Goal: Task Accomplishment & Management: Complete application form

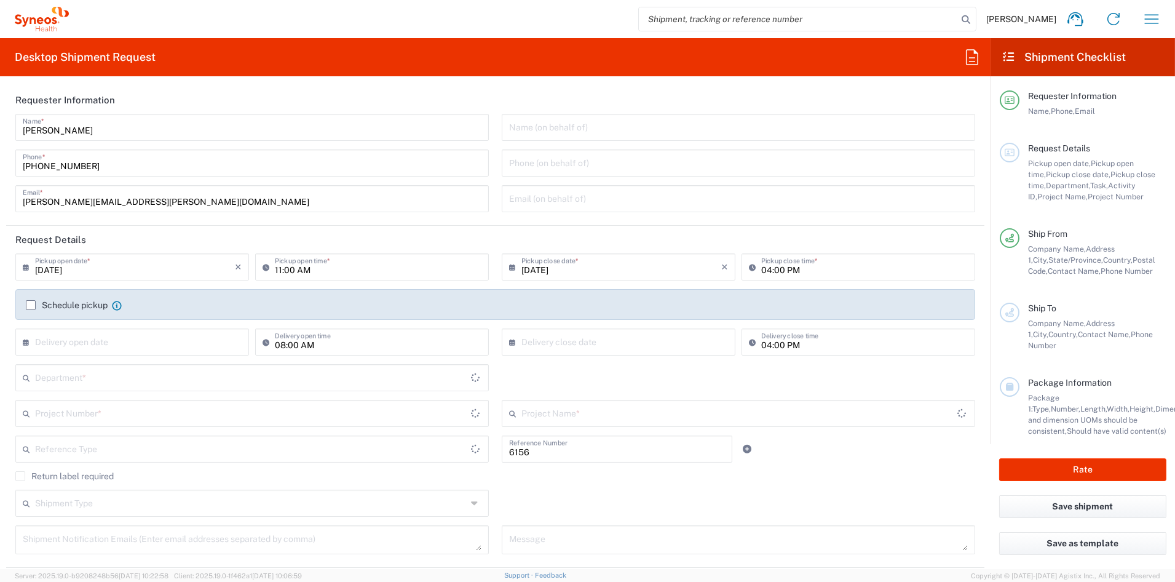
type input "Department"
type input "[US_STATE]"
type input "[GEOGRAPHIC_DATA]"
type input "Syneos Health Communications-[GEOGRAPHIC_DATA] [GEOGRAPHIC_DATA]"
drag, startPoint x: 167, startPoint y: 203, endPoint x: -86, endPoint y: 191, distance: 253.1
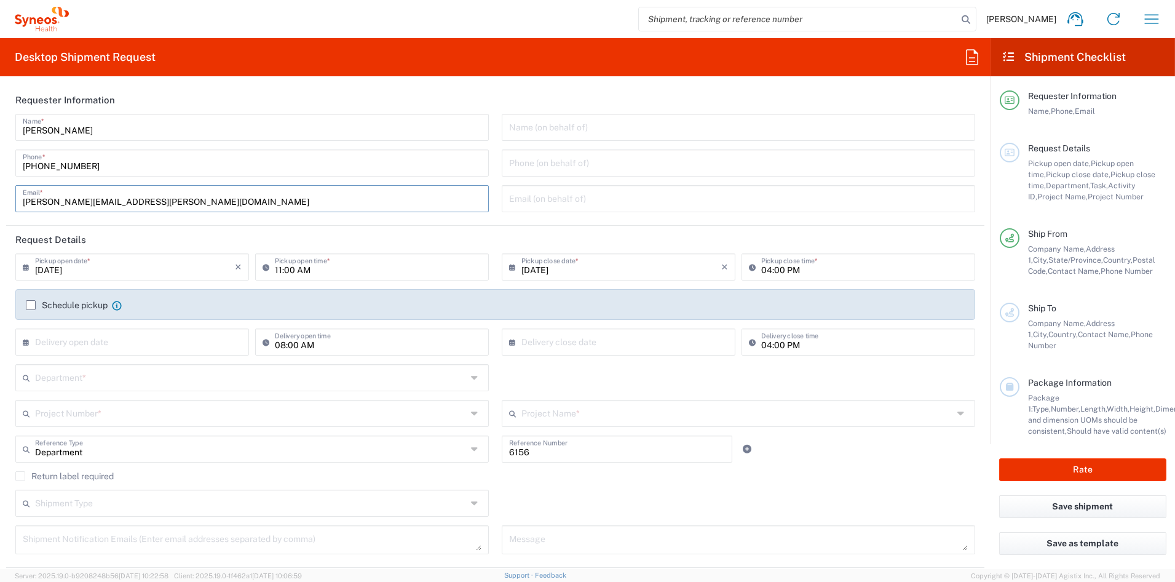
click at [0, 191] on html "[PERSON_NAME] Home Shipment estimator Shipment tracking Desktop shipment reques…" at bounding box center [587, 291] width 1175 height 582
paste input "[PERSON_NAME].[PERSON_NAME]"
type input "[PERSON_NAME][EMAIL_ADDRESS][PERSON_NAME][DOMAIN_NAME]"
click at [94, 381] on input "text" at bounding box center [251, 377] width 432 height 22
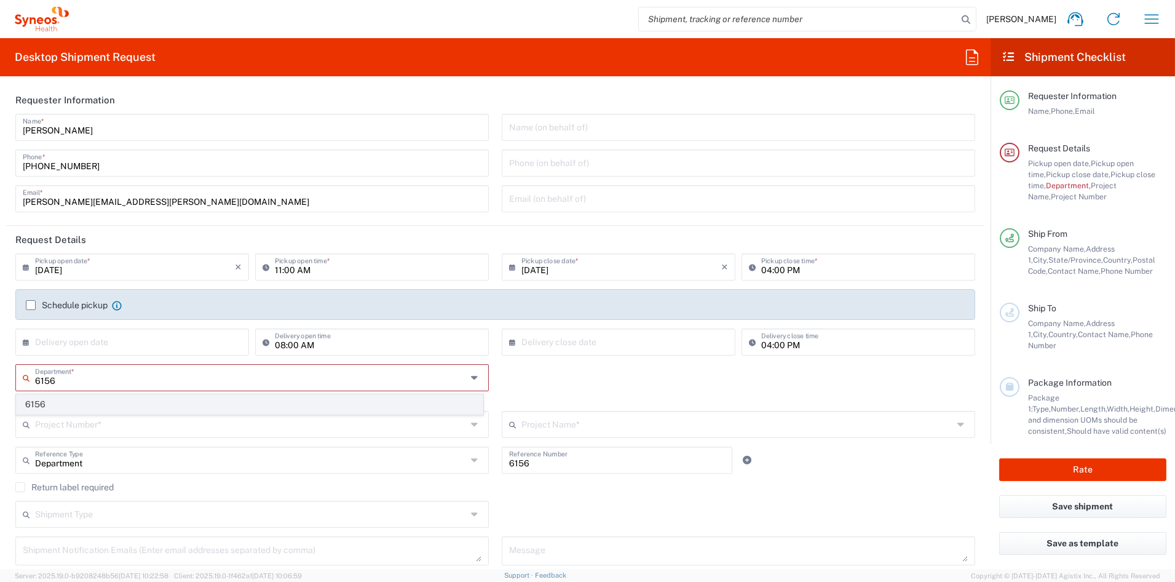
type input "6156"
click at [80, 404] on span "6156" at bounding box center [250, 404] width 466 height 19
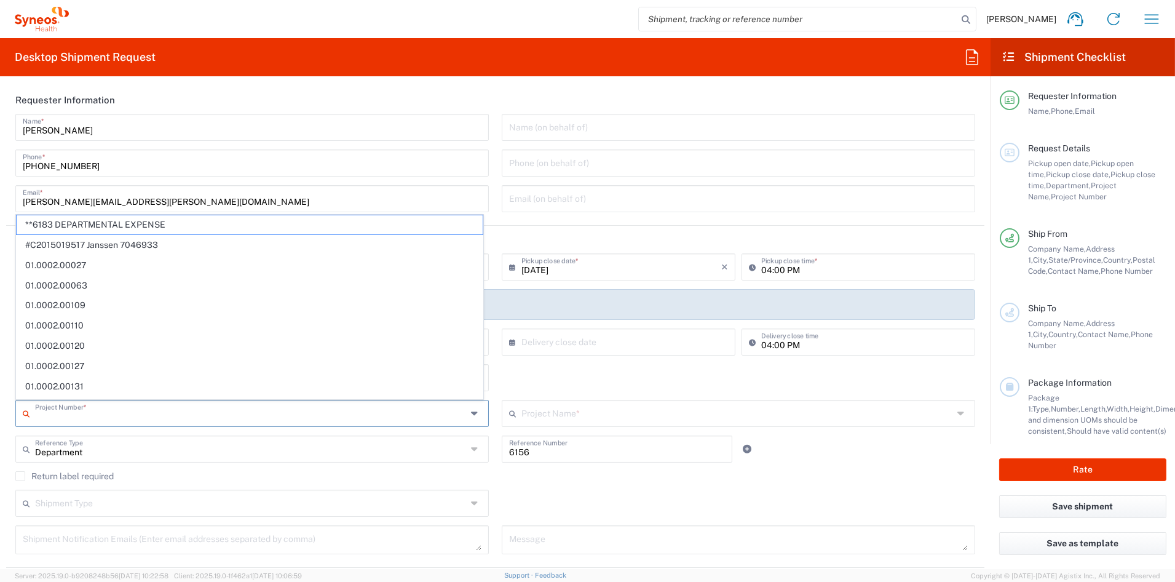
click at [81, 418] on input "text" at bounding box center [251, 413] width 432 height 22
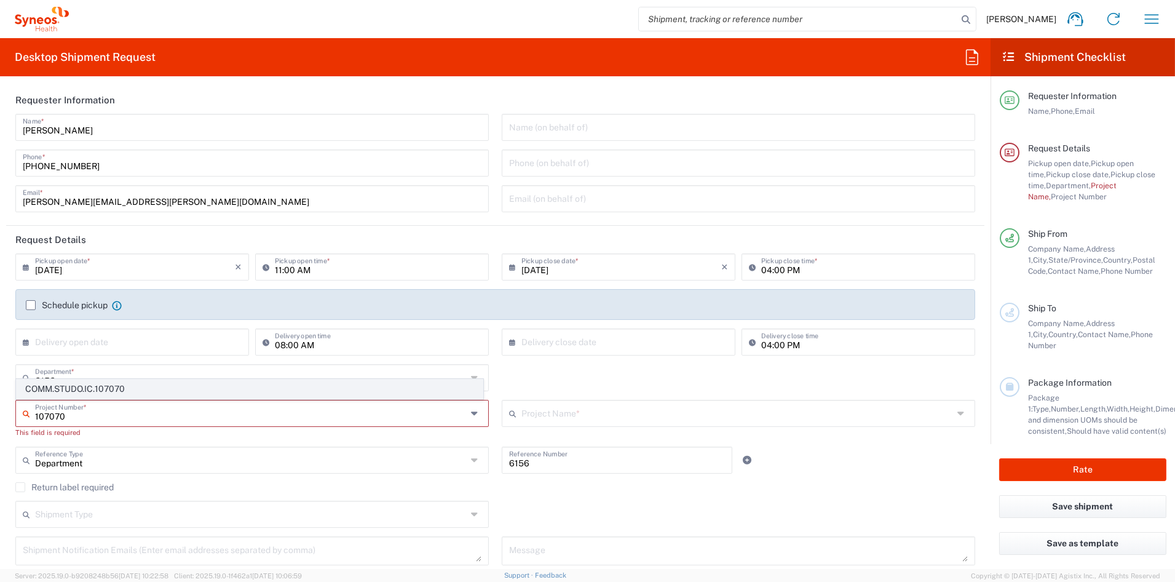
click at [83, 392] on span "COMM.STUDO.IC.107070" at bounding box center [250, 389] width 466 height 19
type input "COMM.STUDO.IC.107070"
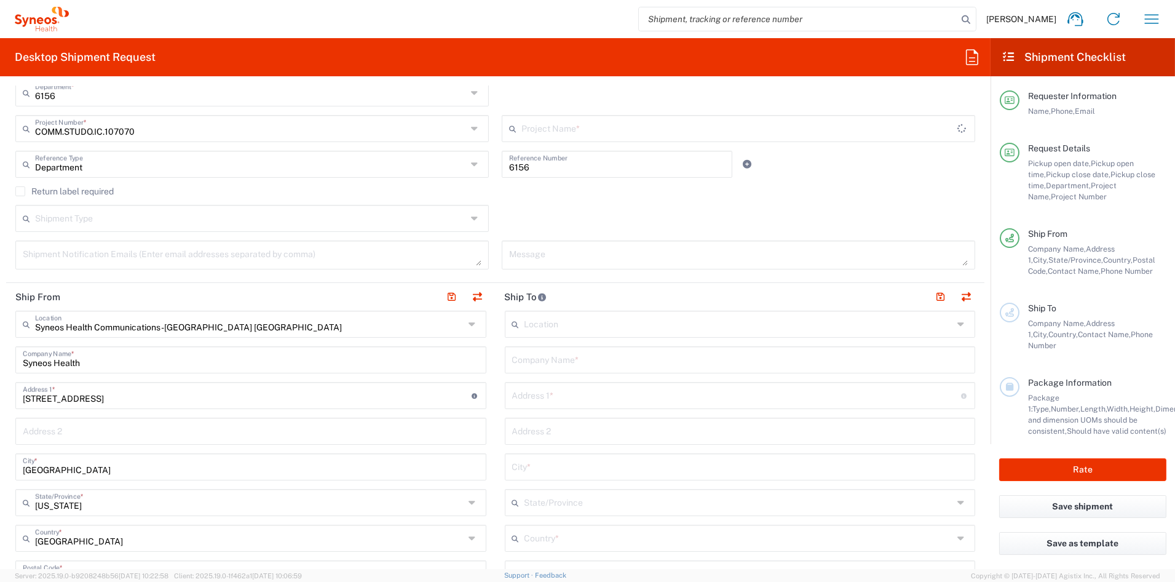
scroll to position [287, 0]
type input "Syneos.PATENG.23.107070"
click at [560, 359] on input "text" at bounding box center [740, 357] width 456 height 22
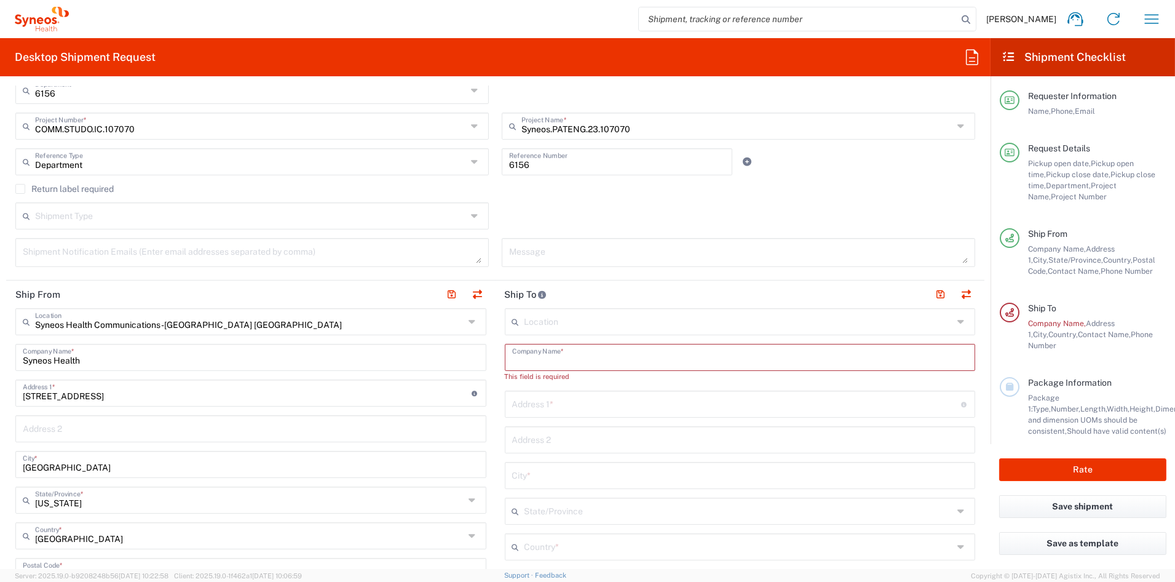
paste input "[GEOGRAPHIC_DATA][US_STATE]"
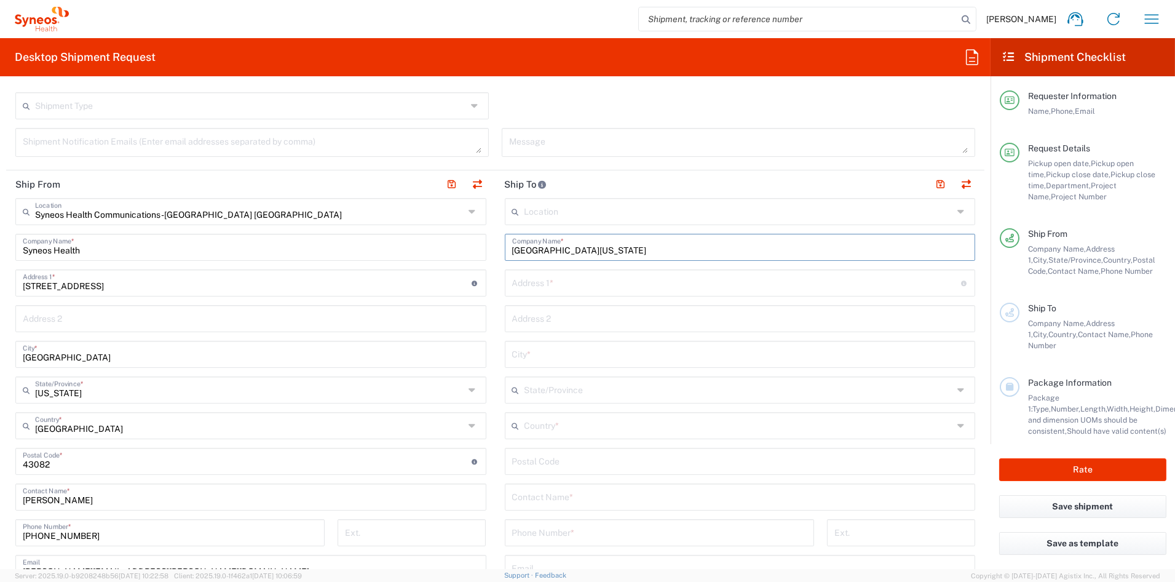
scroll to position [415, 0]
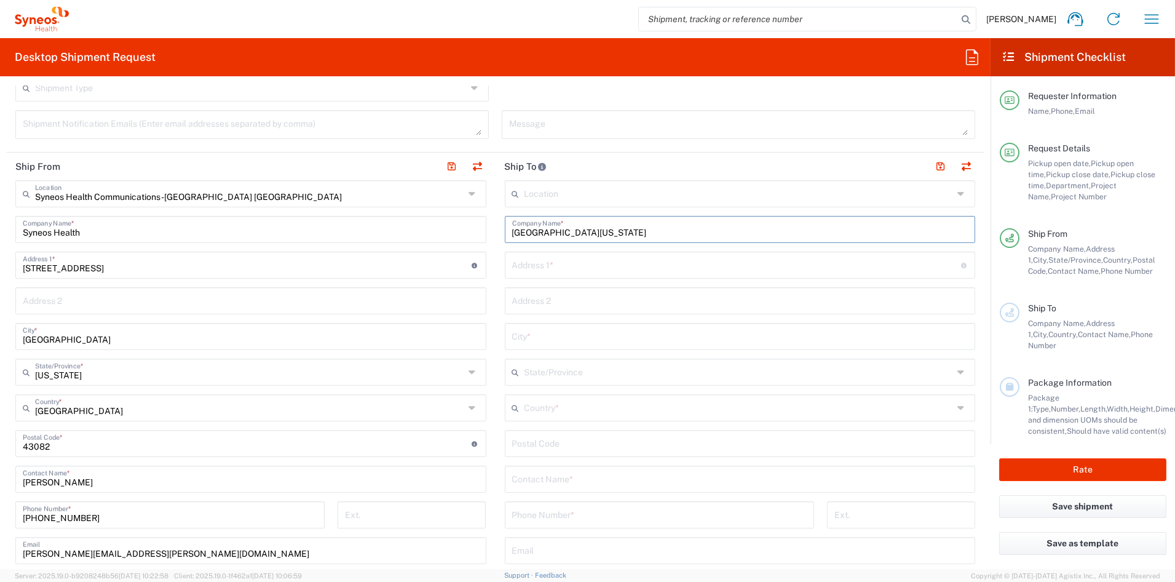
type input "[GEOGRAPHIC_DATA][US_STATE]"
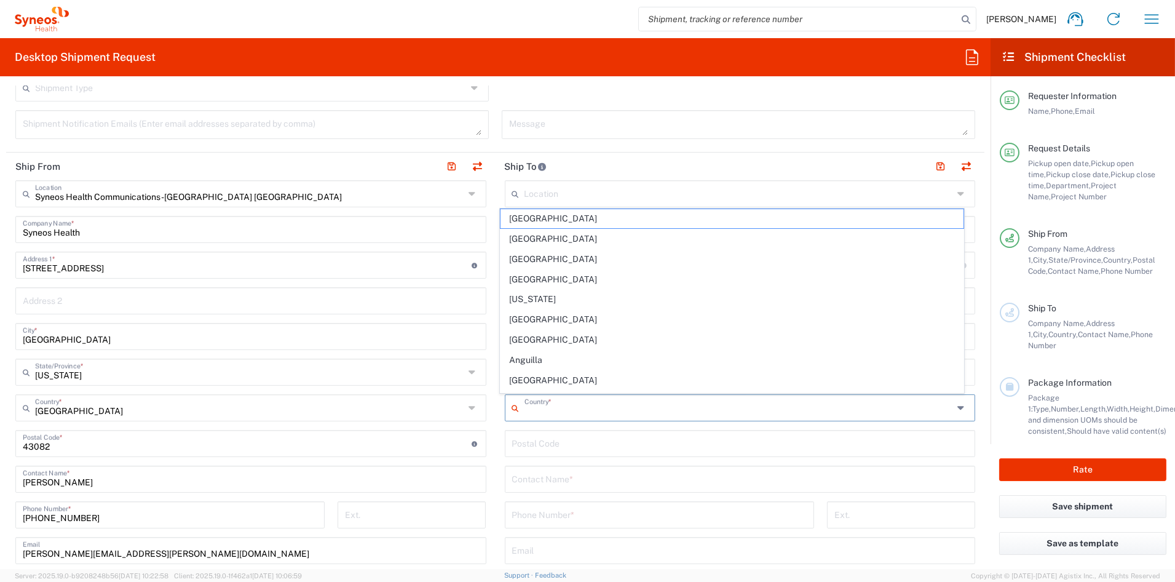
click at [579, 409] on input "text" at bounding box center [739, 407] width 429 height 22
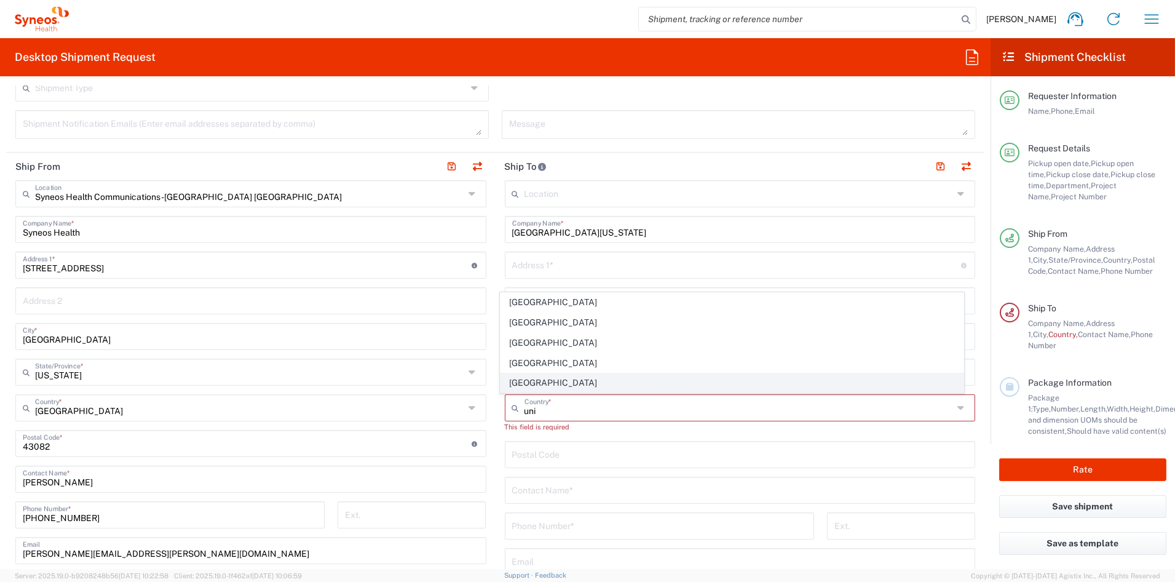
click at [525, 383] on span "[GEOGRAPHIC_DATA]" at bounding box center [732, 382] width 463 height 19
type input "[GEOGRAPHIC_DATA]"
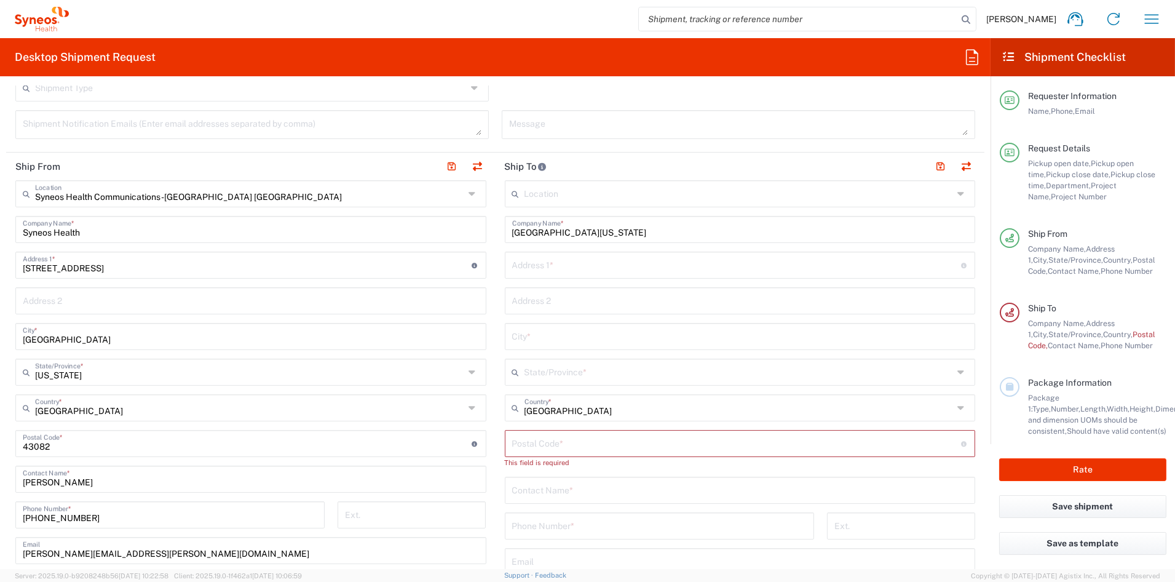
click at [547, 227] on input "[GEOGRAPHIC_DATA][US_STATE]" at bounding box center [740, 229] width 456 height 22
click at [673, 233] on input "[GEOGRAPHIC_DATA][US_STATE]" at bounding box center [734, 229] width 445 height 22
type input "[GEOGRAPHIC_DATA][US_STATE]"
click at [595, 265] on input "text" at bounding box center [736, 264] width 449 height 22
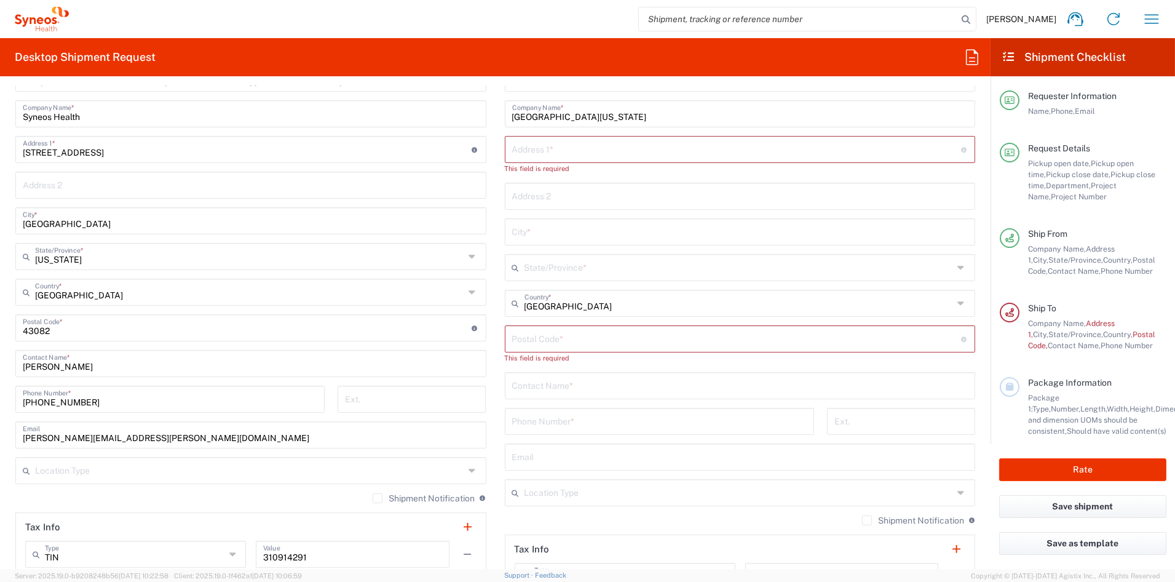
scroll to position [536, 0]
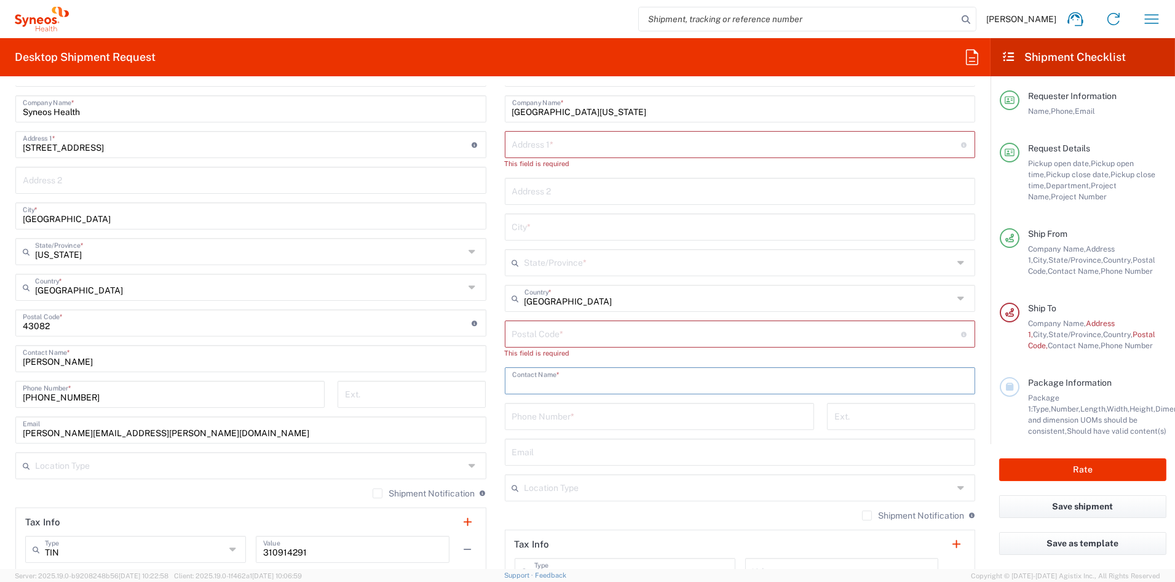
click at [539, 380] on input "text" at bounding box center [740, 380] width 456 height 22
paste input "[PERSON_NAME]"
type input "[PERSON_NAME]"
click at [537, 418] on input "tel" at bounding box center [659, 416] width 295 height 22
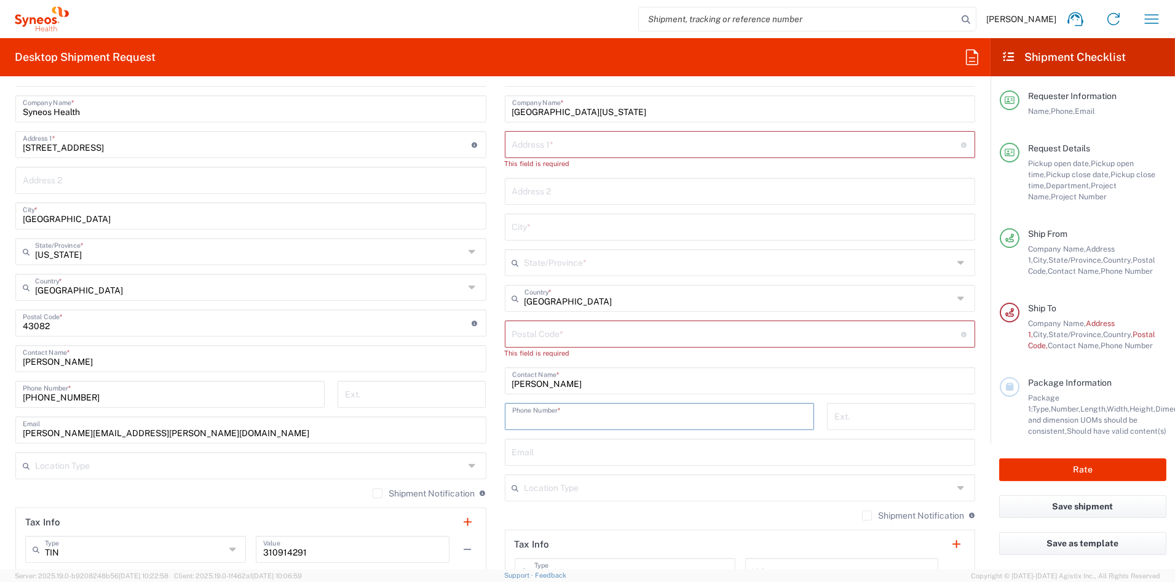
paste input "[PHONE_NUMBER]"
type input "[PHONE_NUMBER]"
click at [545, 141] on input "text" at bounding box center [736, 144] width 449 height 22
paste input "[STREET_ADDRESS]"
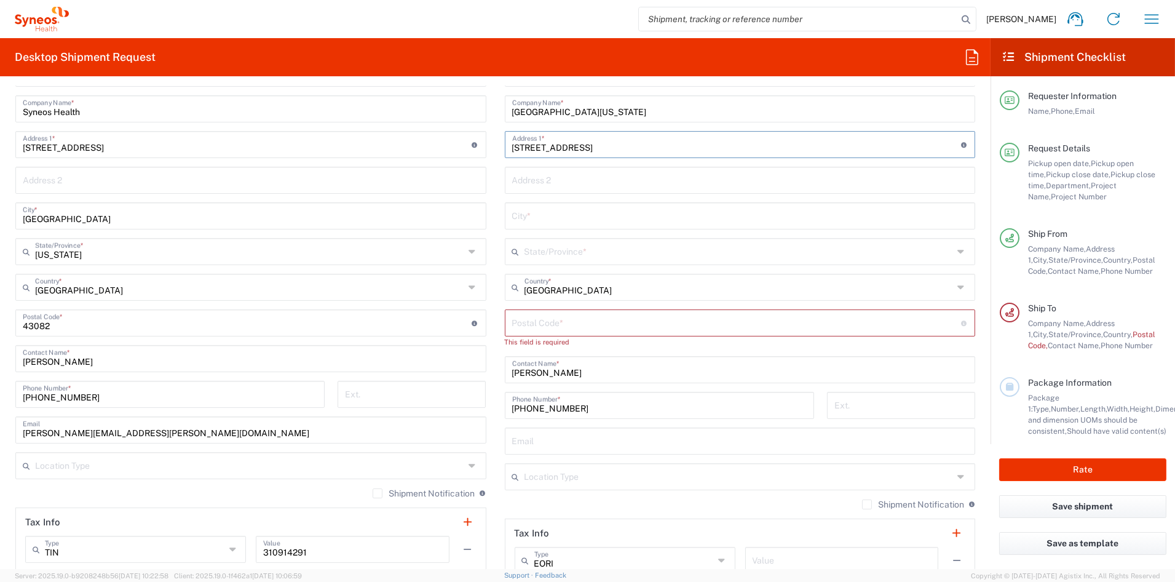
type input "[STREET_ADDRESS]"
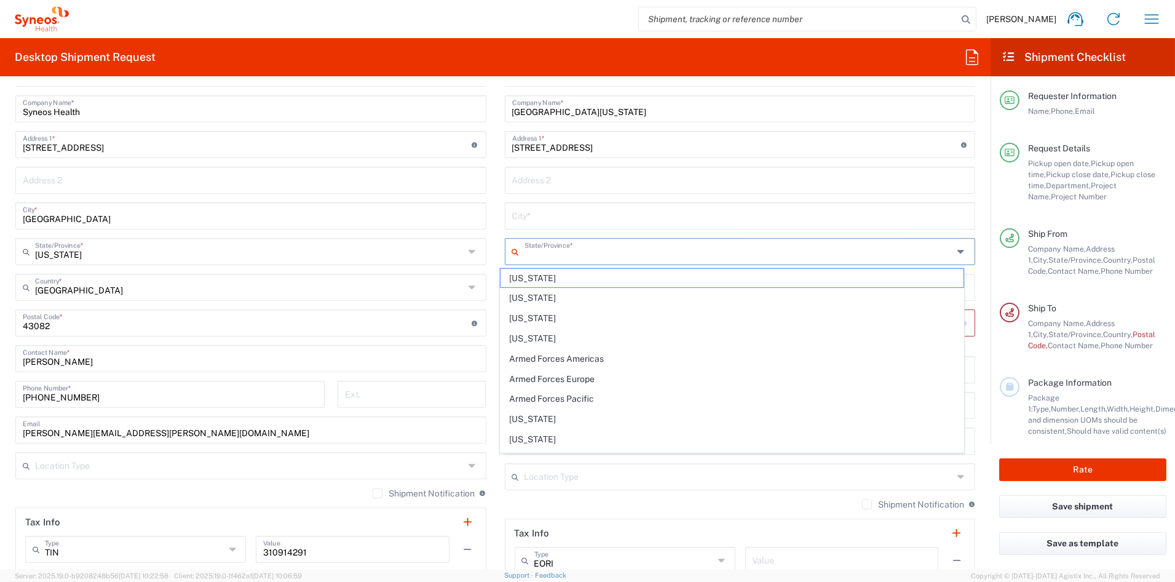
click at [551, 248] on input "text" at bounding box center [739, 251] width 429 height 22
click at [544, 221] on input "text" at bounding box center [740, 215] width 456 height 22
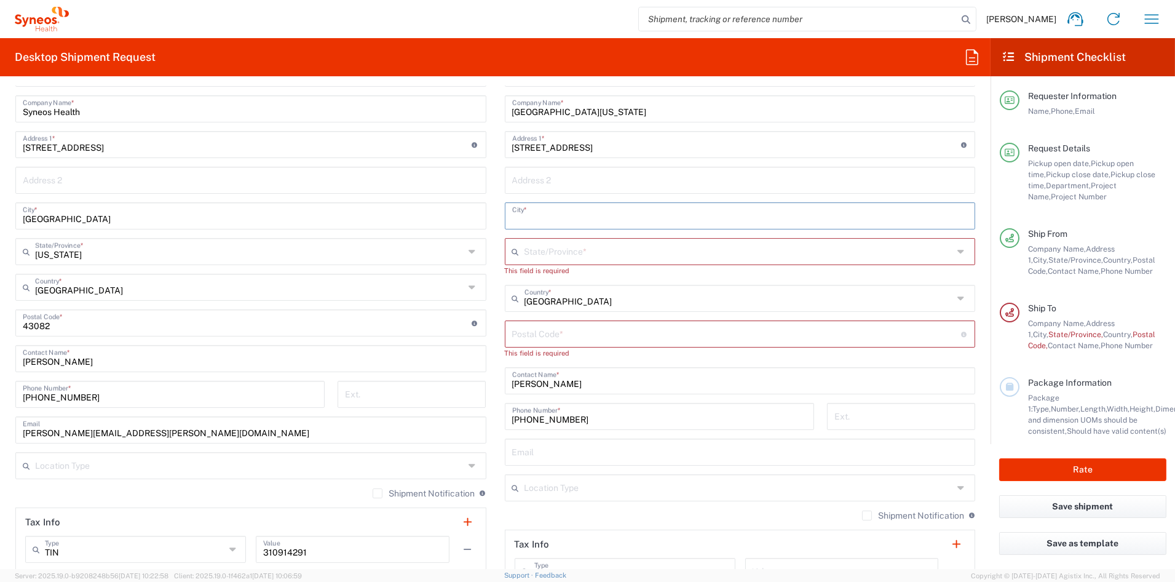
paste input "[US_STATE]"
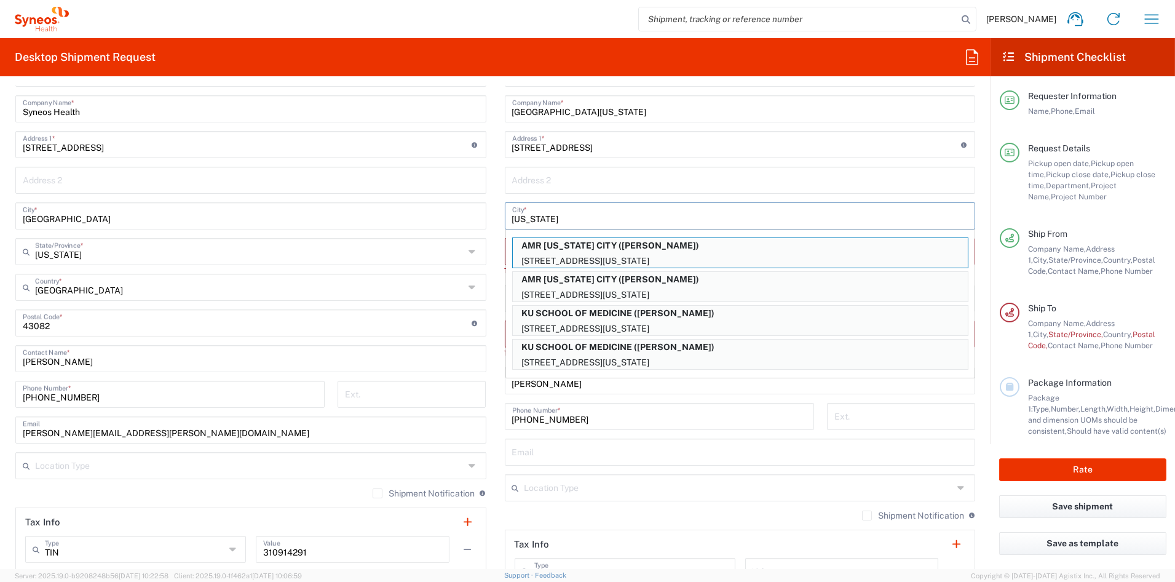
type input "[US_STATE]"
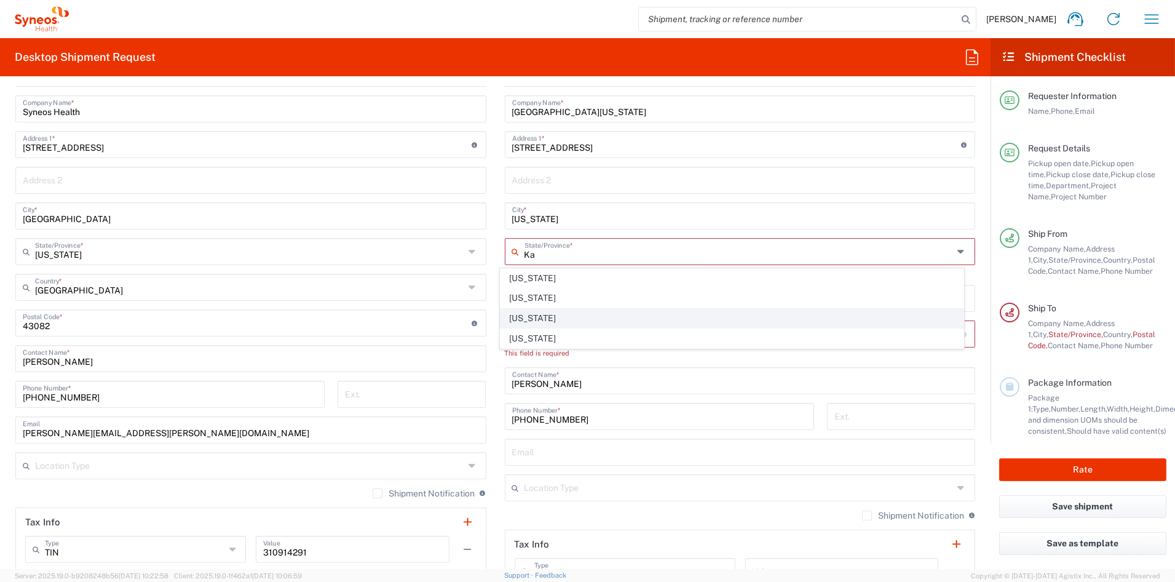
click at [514, 317] on span "[US_STATE]" at bounding box center [732, 318] width 463 height 19
type input "[US_STATE]"
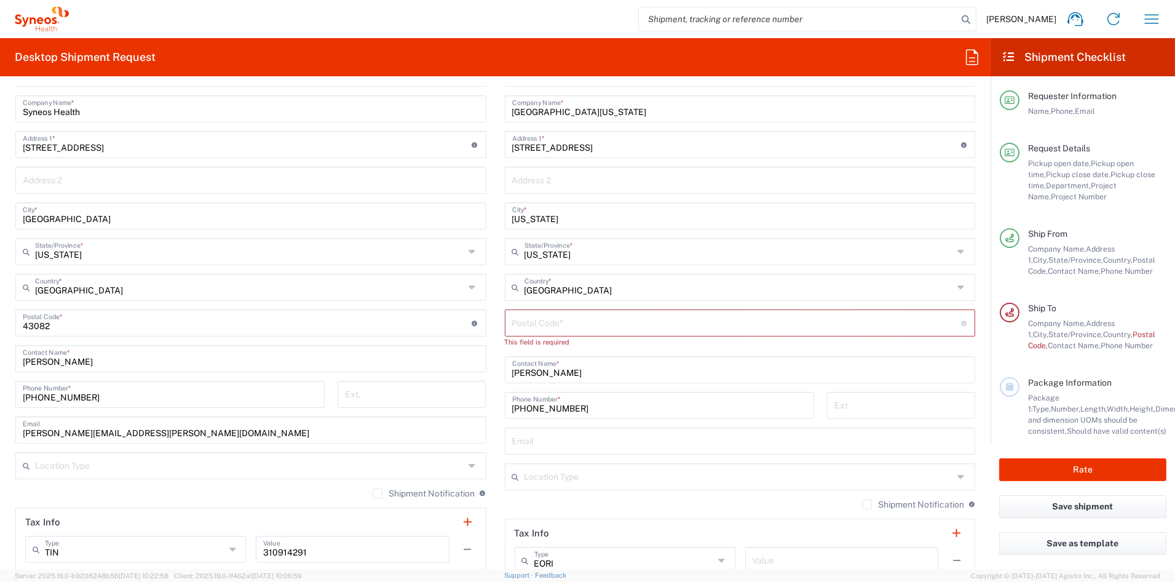
click at [541, 323] on input "undefined" at bounding box center [736, 322] width 449 height 22
click at [541, 322] on input "undefined" at bounding box center [736, 322] width 449 height 22
paste input "66160"
type input "66160"
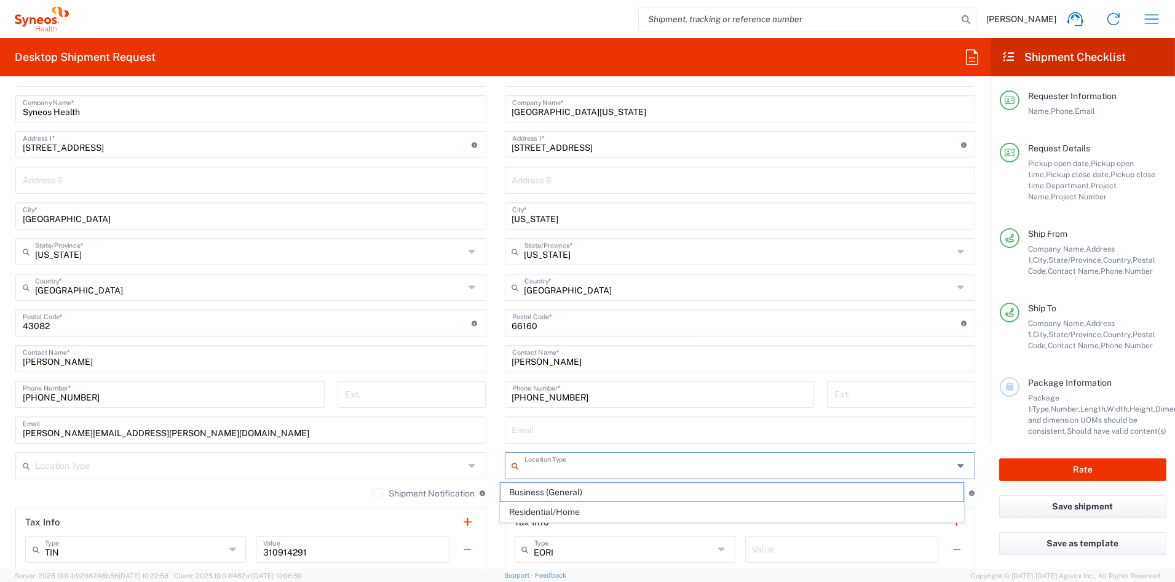
click at [576, 463] on input "text" at bounding box center [739, 465] width 429 height 22
click at [560, 495] on span "Business (General)" at bounding box center [732, 492] width 463 height 19
type input "Business (General)"
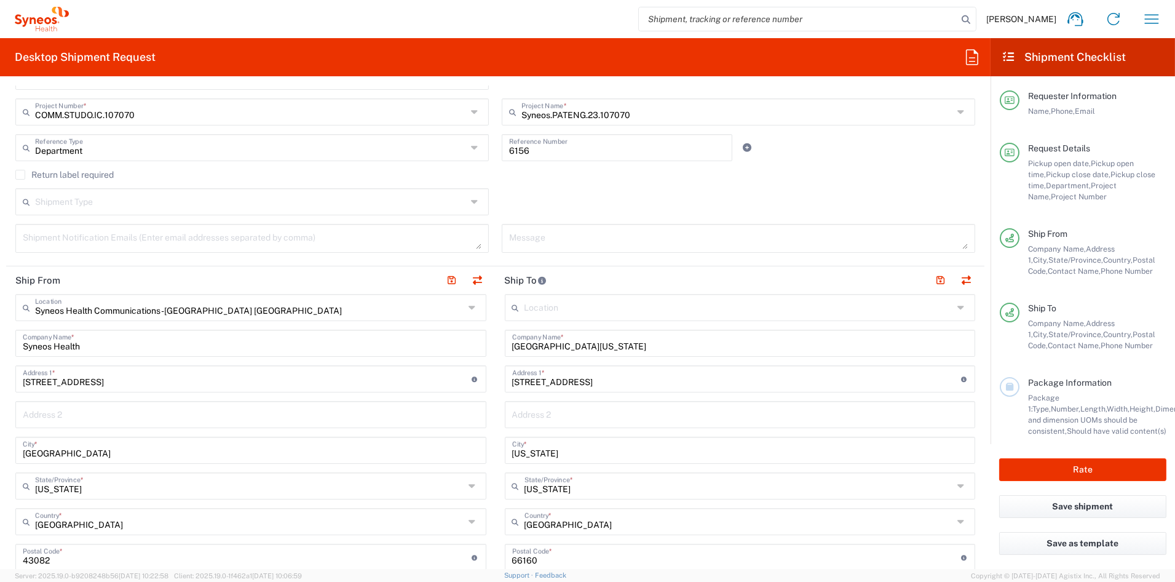
scroll to position [300, 0]
drag, startPoint x: 933, startPoint y: 283, endPoint x: 854, endPoint y: 284, distance: 78.7
click at [933, 282] on button "button" at bounding box center [941, 282] width 17 height 17
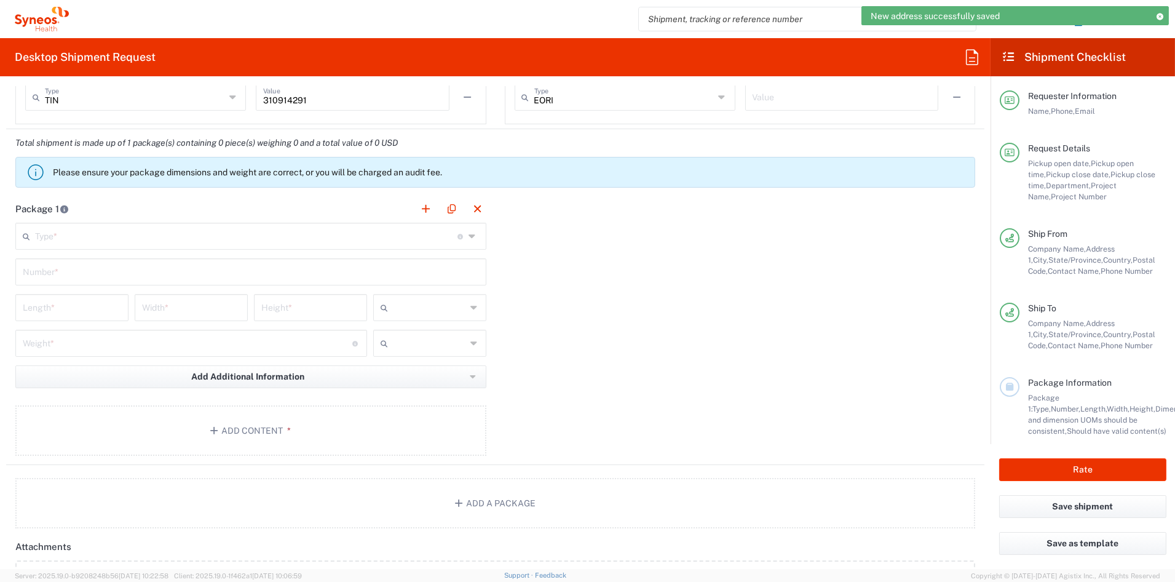
scroll to position [988, 0]
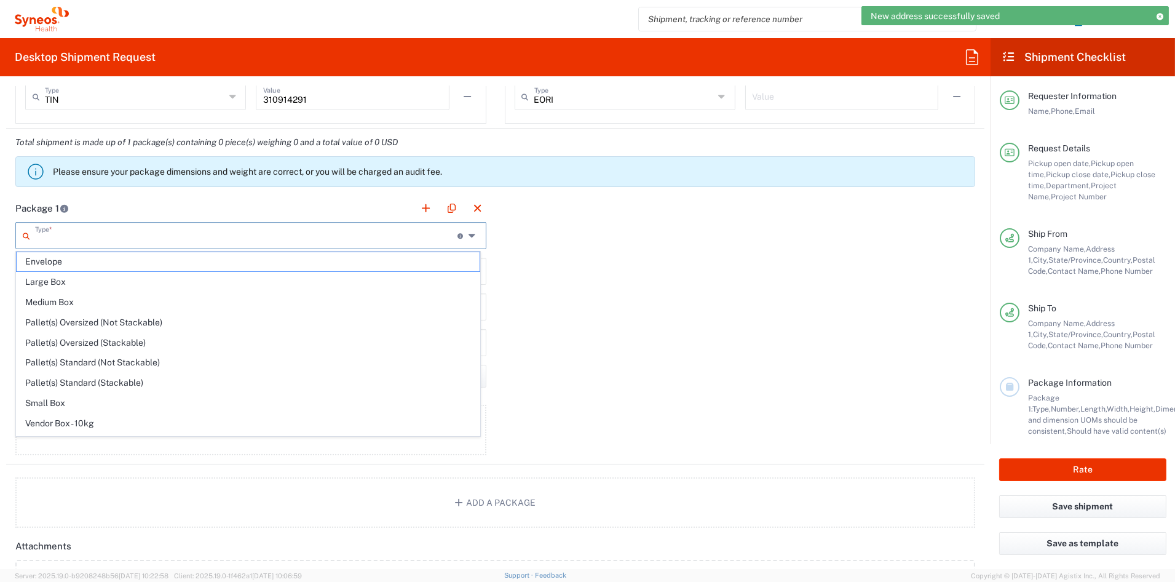
click at [84, 237] on input "text" at bounding box center [246, 235] width 423 height 22
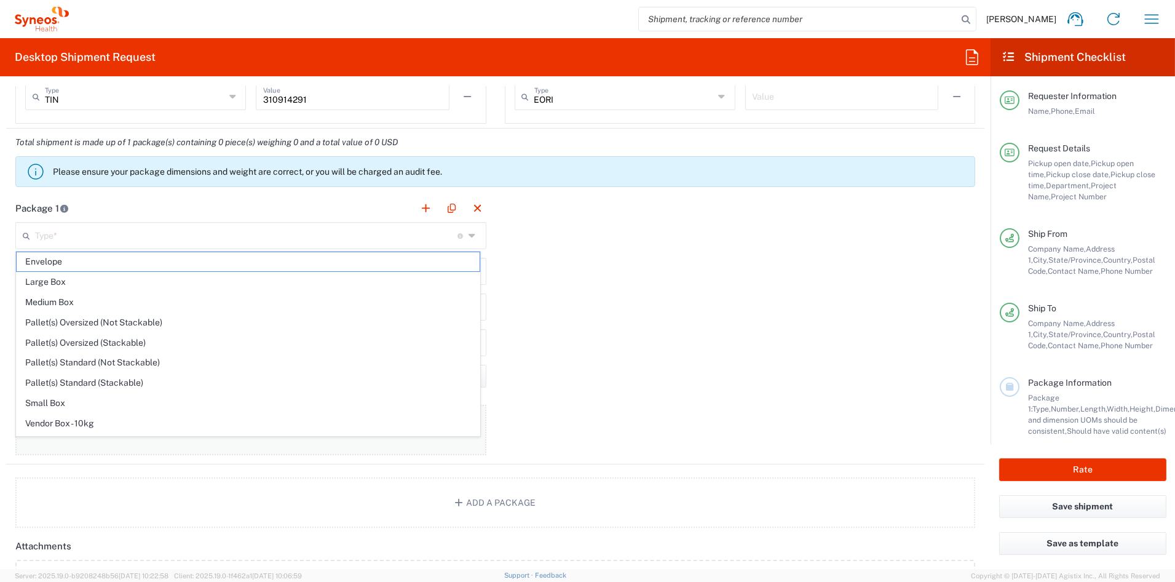
click at [62, 404] on span "Small Box" at bounding box center [248, 403] width 463 height 19
type input "Small Box"
type input "12.25"
type input "11"
type input "1.5"
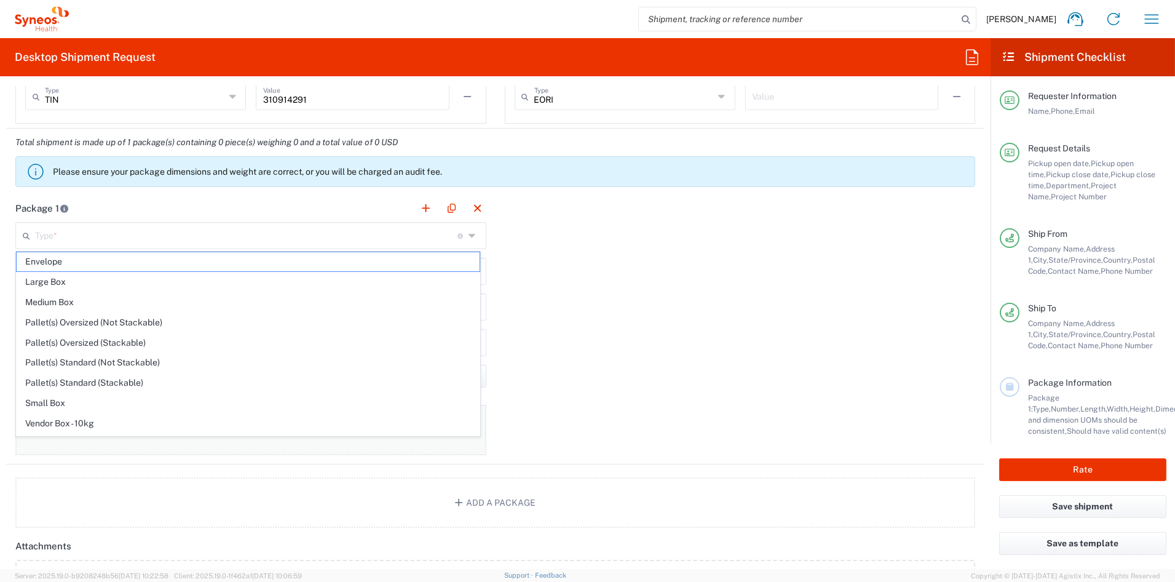
type input "in"
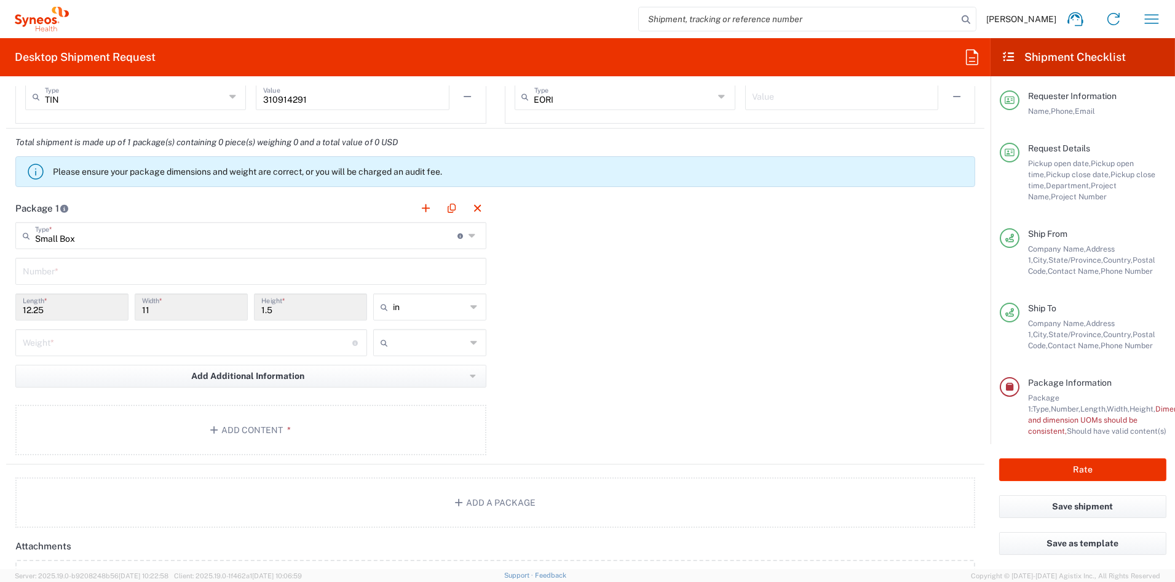
click at [58, 344] on input "number" at bounding box center [188, 342] width 330 height 22
type input "2"
click at [193, 424] on button "Add Content *" at bounding box center [250, 430] width 471 height 50
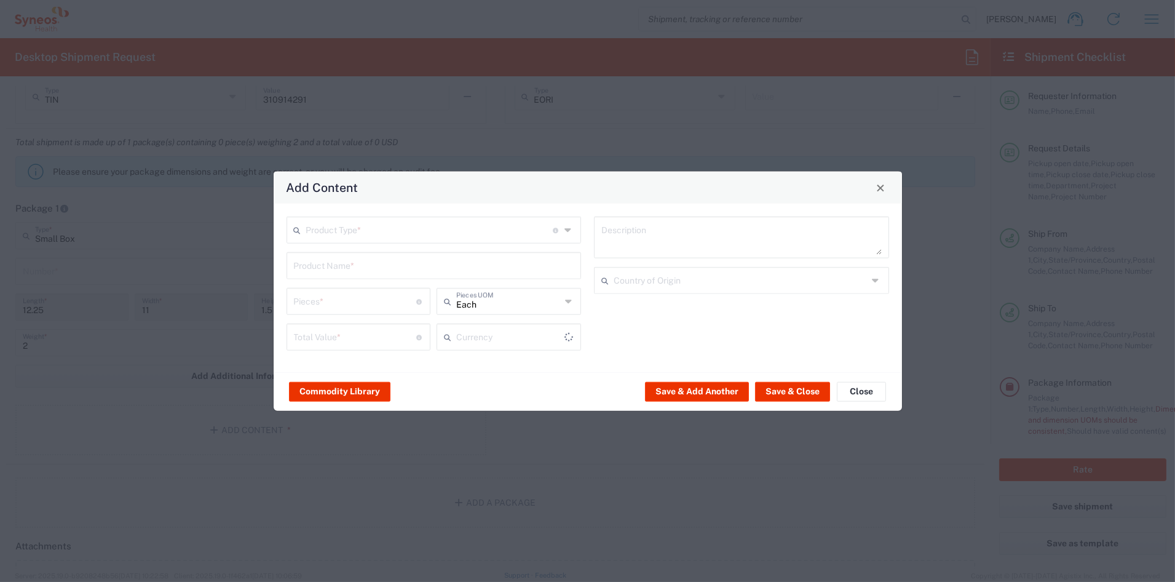
type input "US Dollar"
click at [363, 229] on input "text" at bounding box center [429, 229] width 247 height 22
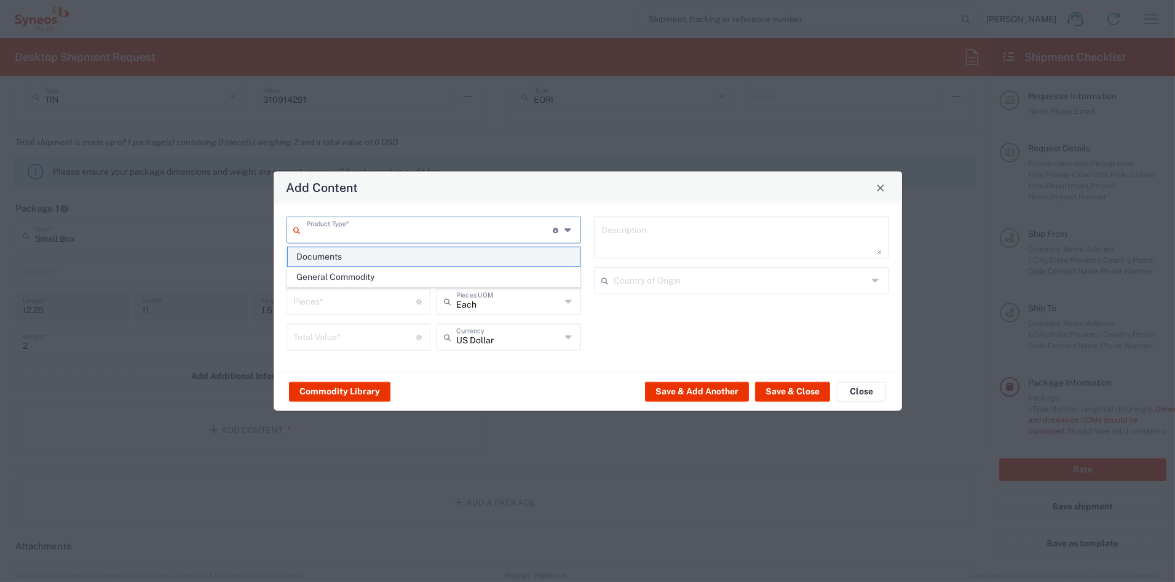
click at [332, 255] on span "Documents" at bounding box center [434, 256] width 292 height 19
type input "Documents"
type input "1"
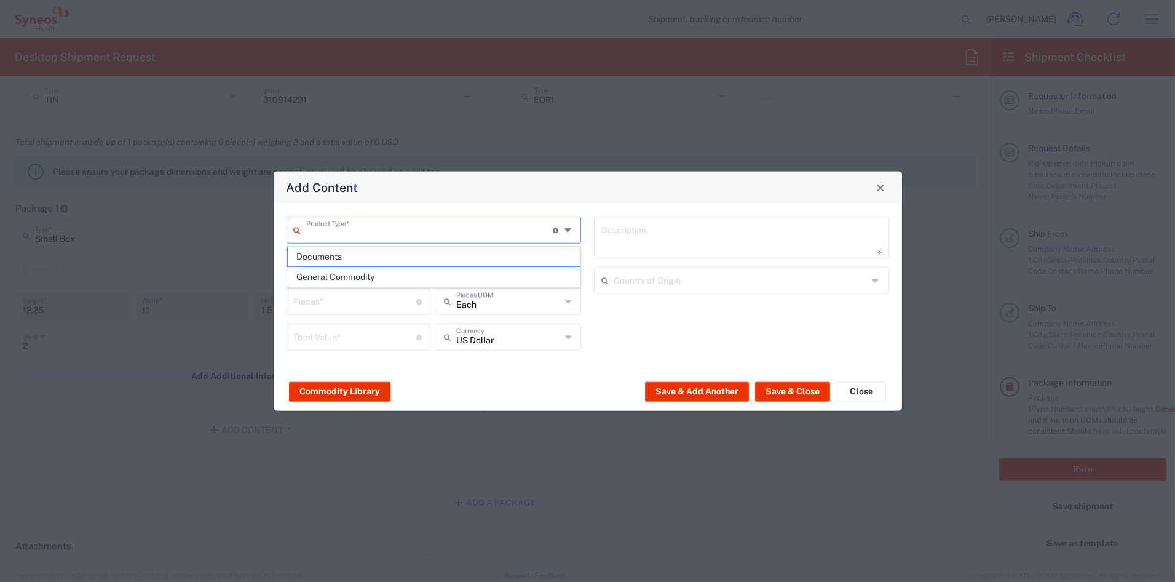
type textarea "Documents"
drag, startPoint x: 294, startPoint y: 303, endPoint x: 234, endPoint y: 296, distance: 60.7
click at [234, 296] on div "Add Content Documents Product Type * Document: Paper document generated interna…" at bounding box center [587, 291] width 1175 height 582
type input "2"
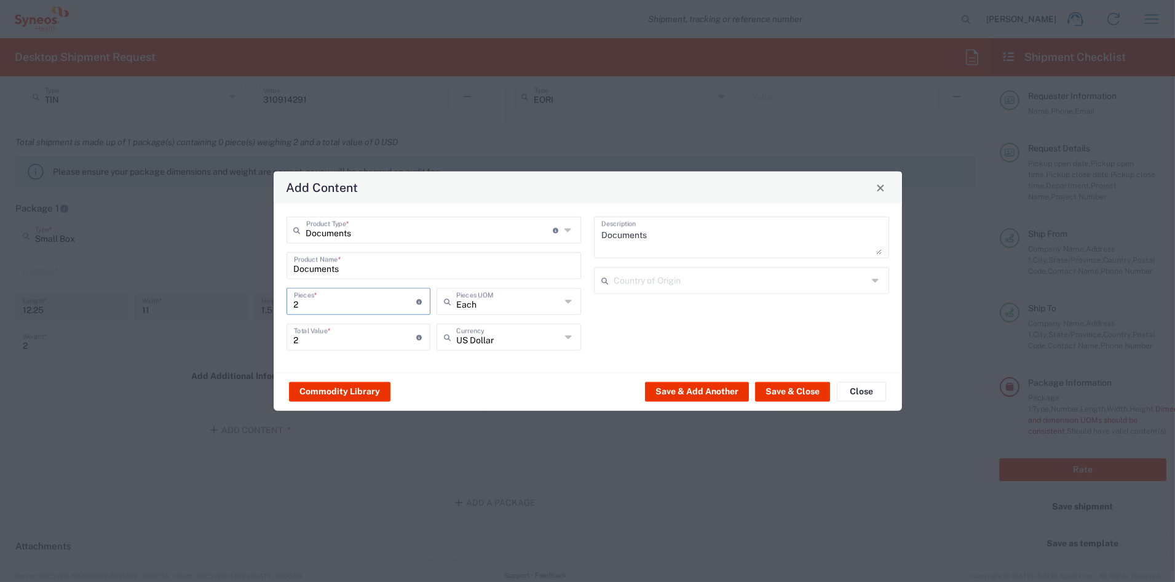
type input "25"
click at [805, 393] on button "Save & Close" at bounding box center [792, 391] width 75 height 20
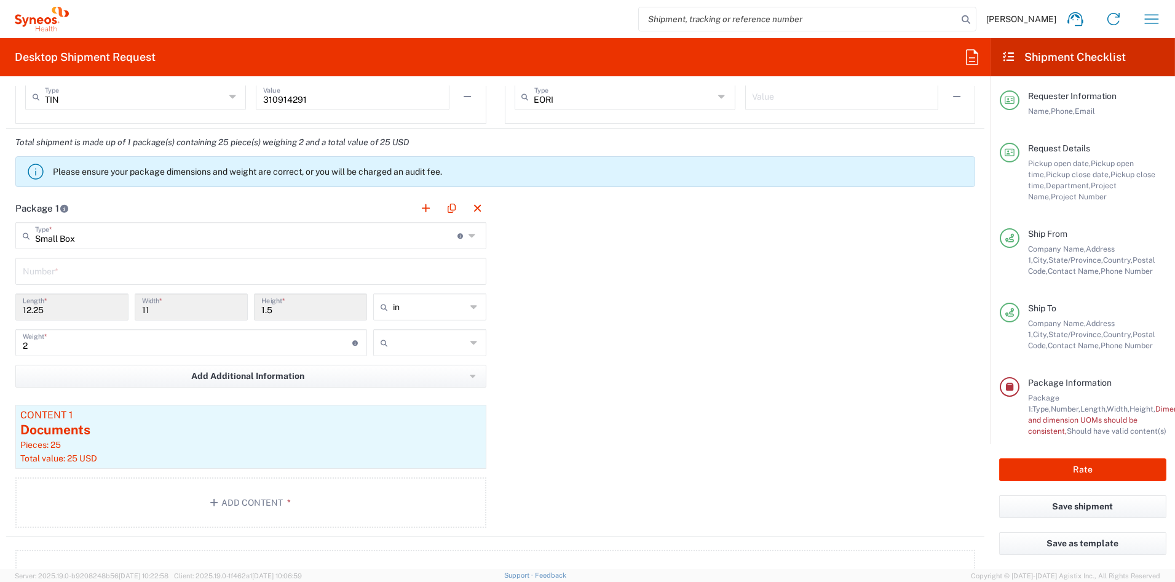
click at [397, 350] on input "text" at bounding box center [430, 343] width 74 height 20
click at [394, 388] on span "lbs" at bounding box center [424, 389] width 109 height 19
type input "lbs"
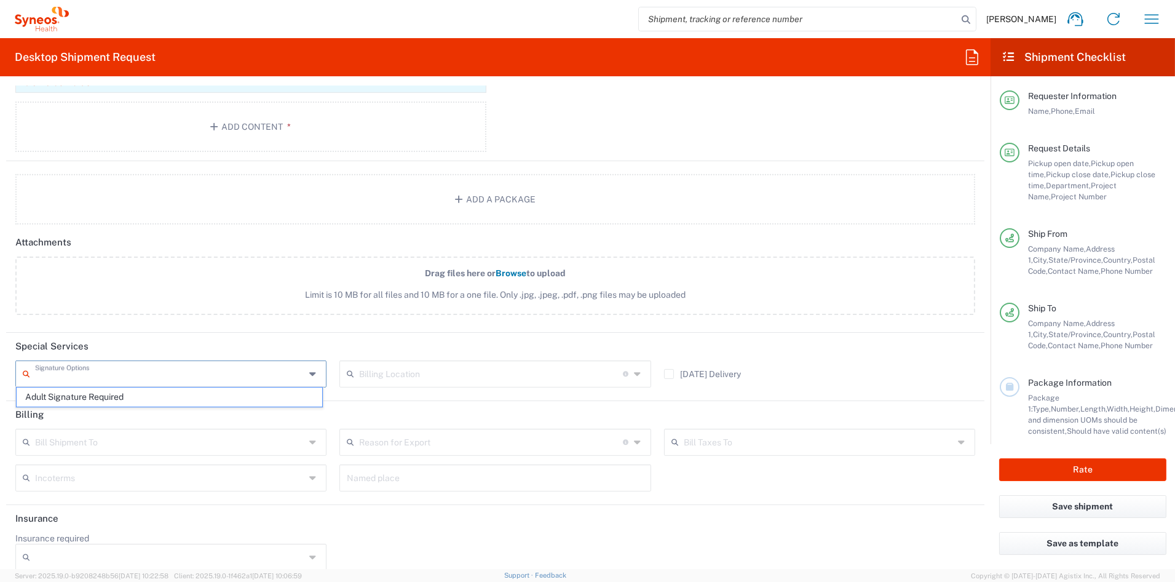
click at [141, 369] on input "text" at bounding box center [170, 373] width 270 height 22
click at [101, 393] on span "Adult Signature Required" at bounding box center [170, 396] width 306 height 19
type input "Adult Signature Required"
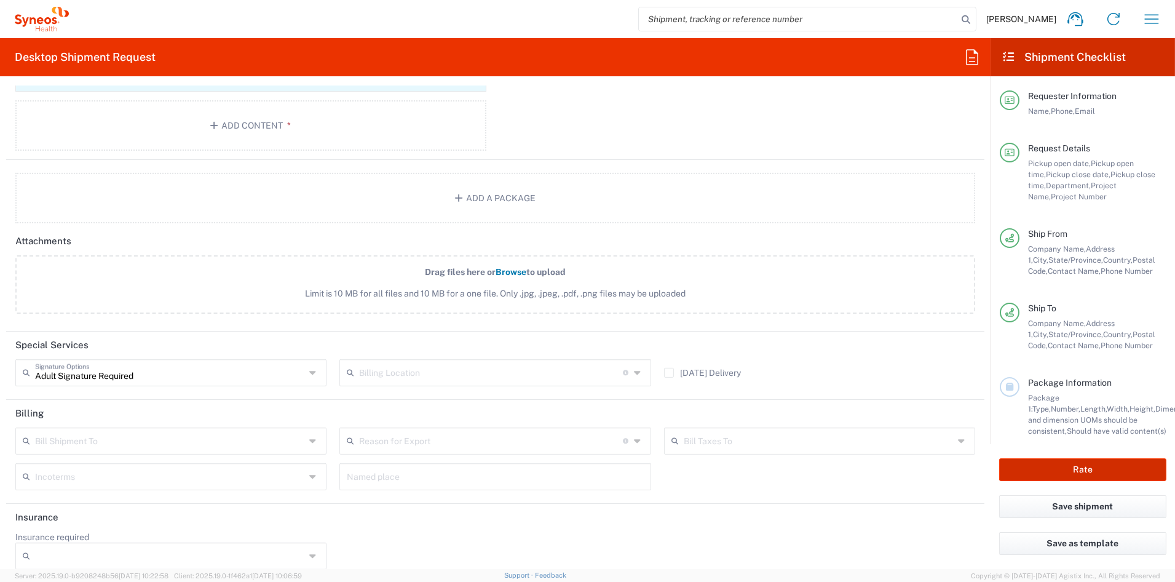
click at [1099, 471] on button "Rate" at bounding box center [1083, 469] width 167 height 23
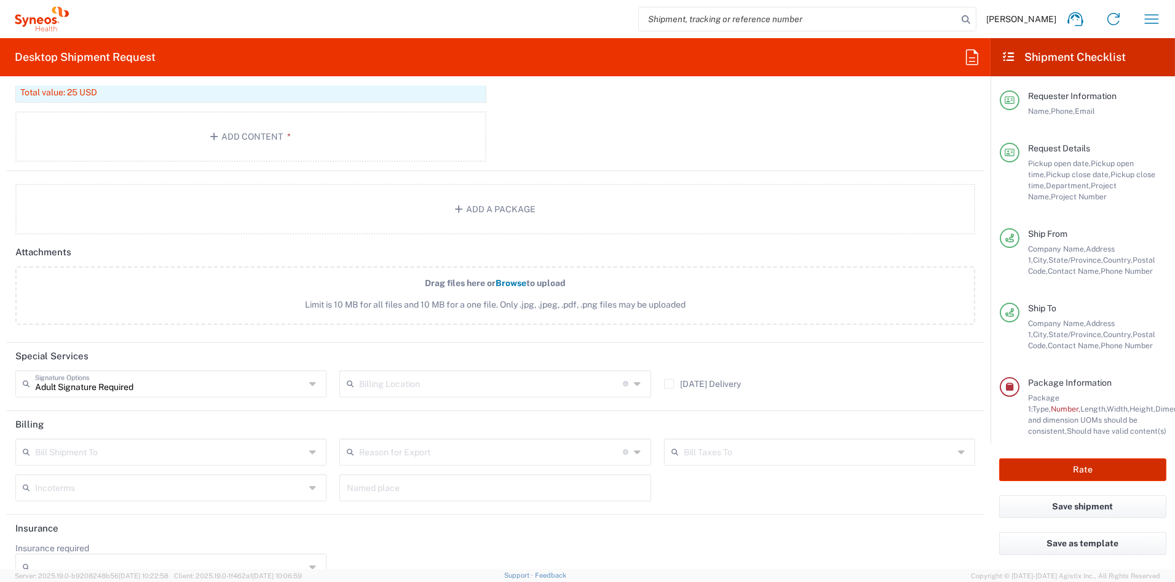
scroll to position [1376, 0]
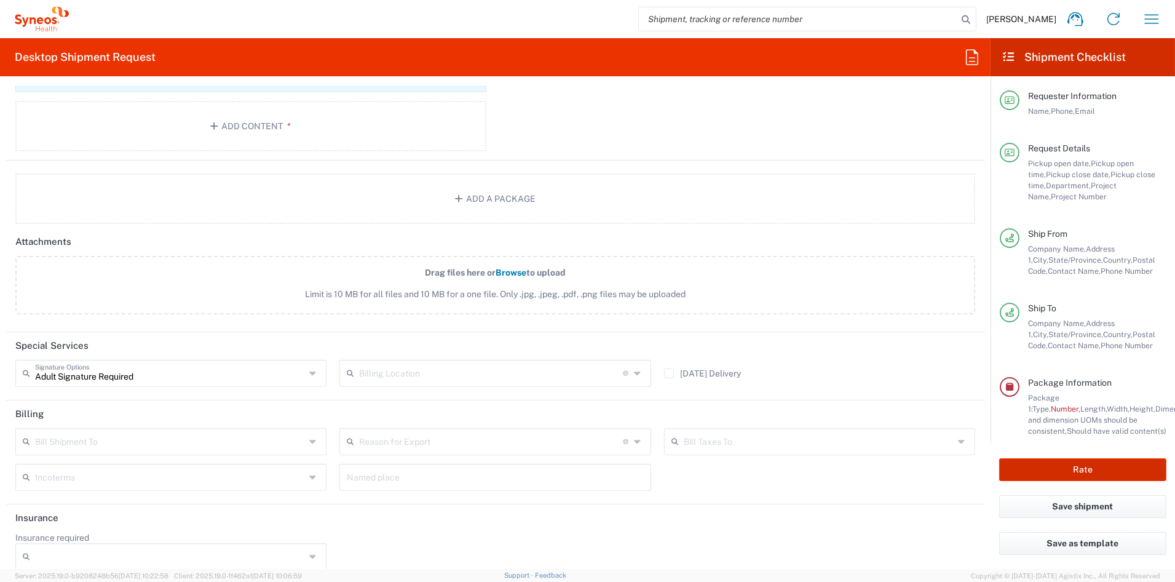
type input "COMM.STUDO.IC.107070"
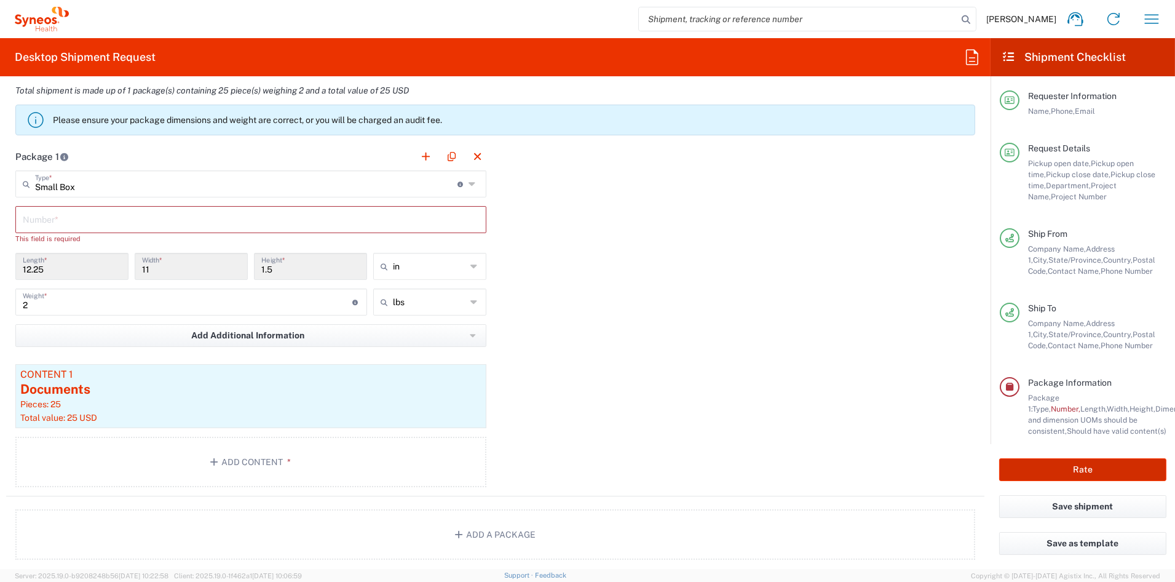
scroll to position [1032, 0]
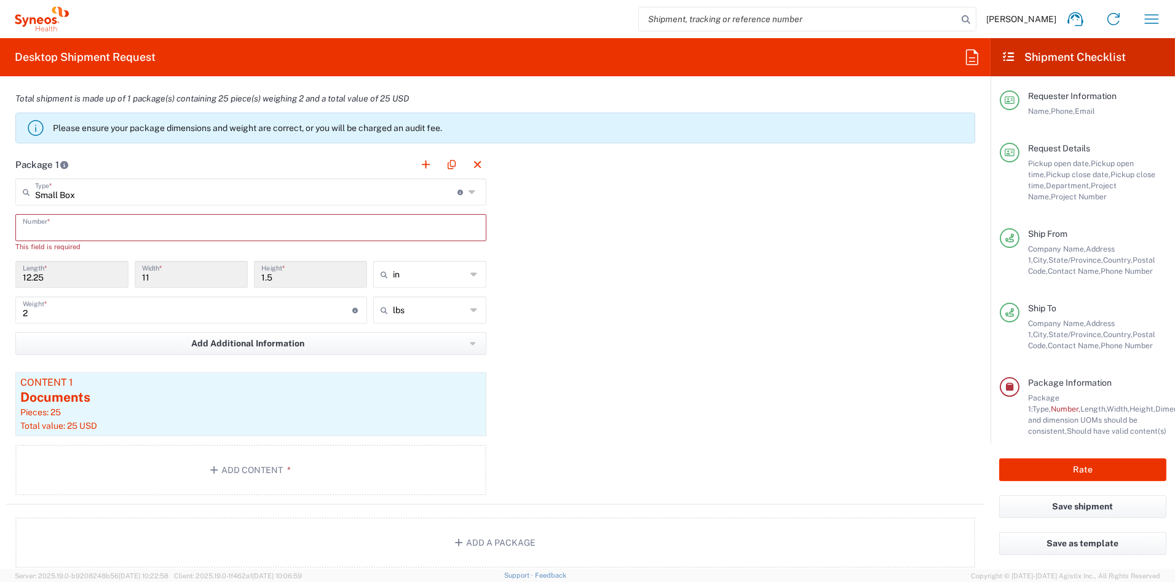
click at [76, 230] on input "text" at bounding box center [251, 227] width 456 height 22
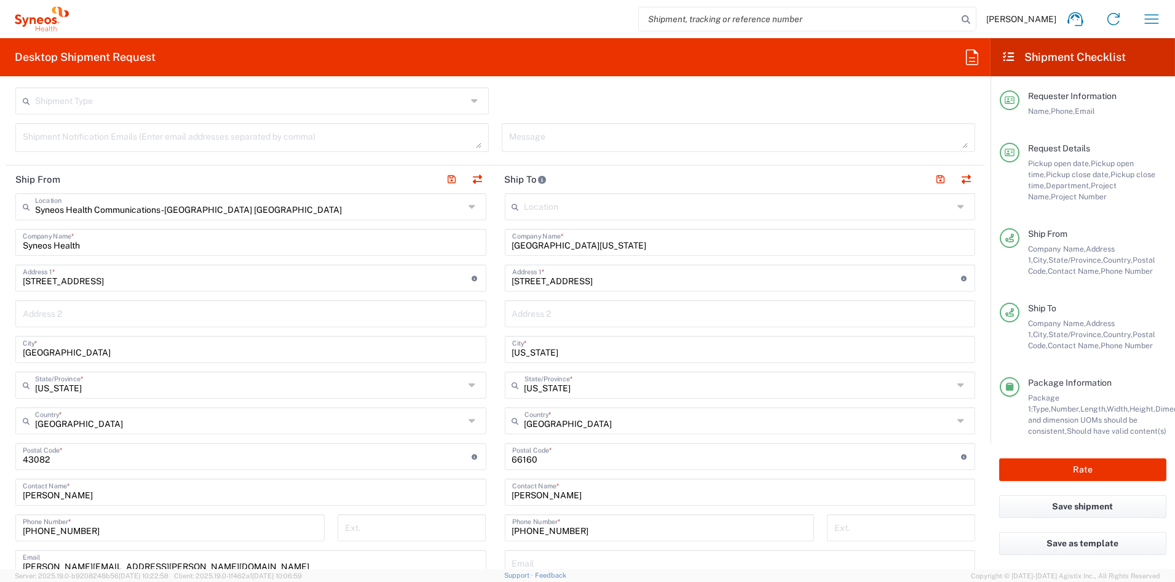
scroll to position [432, 0]
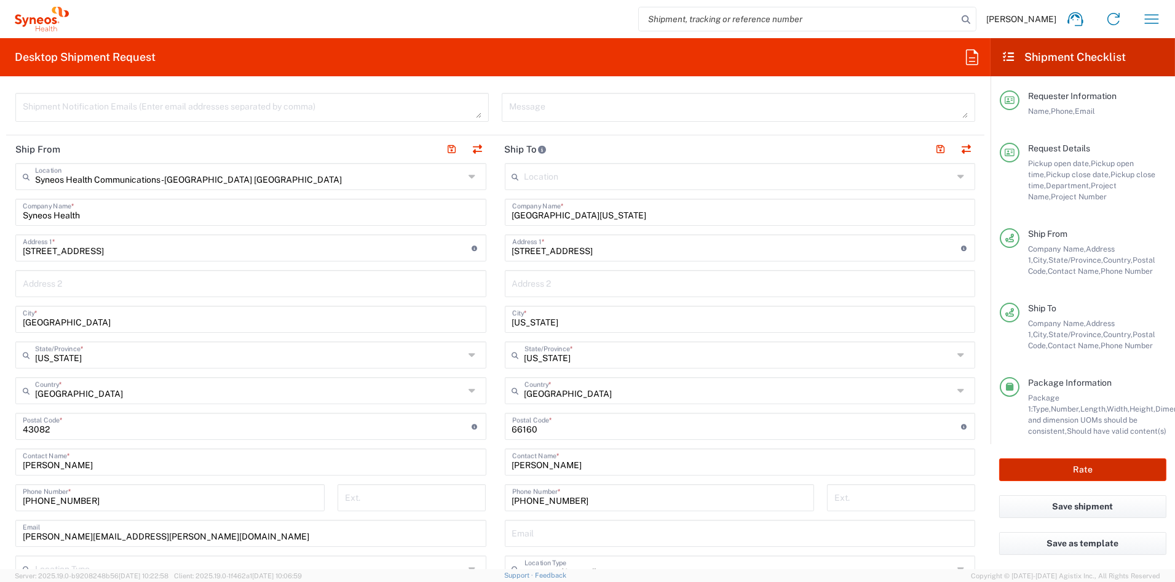
type input "1"
click at [1073, 469] on button "Rate" at bounding box center [1083, 469] width 167 height 23
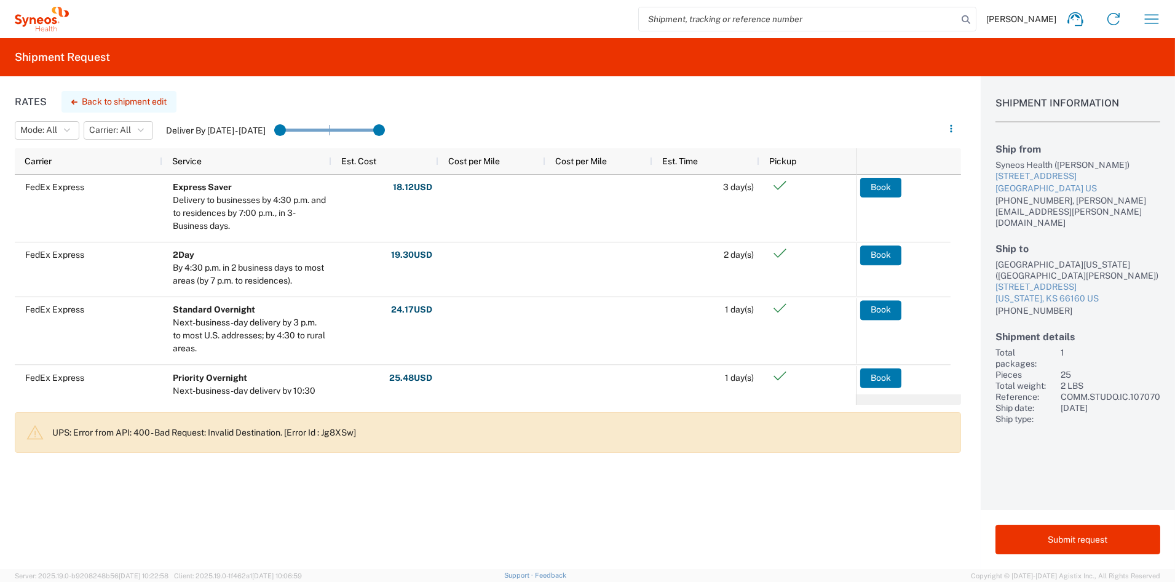
click at [135, 101] on button "Back to shipment edit" at bounding box center [119, 102] width 115 height 22
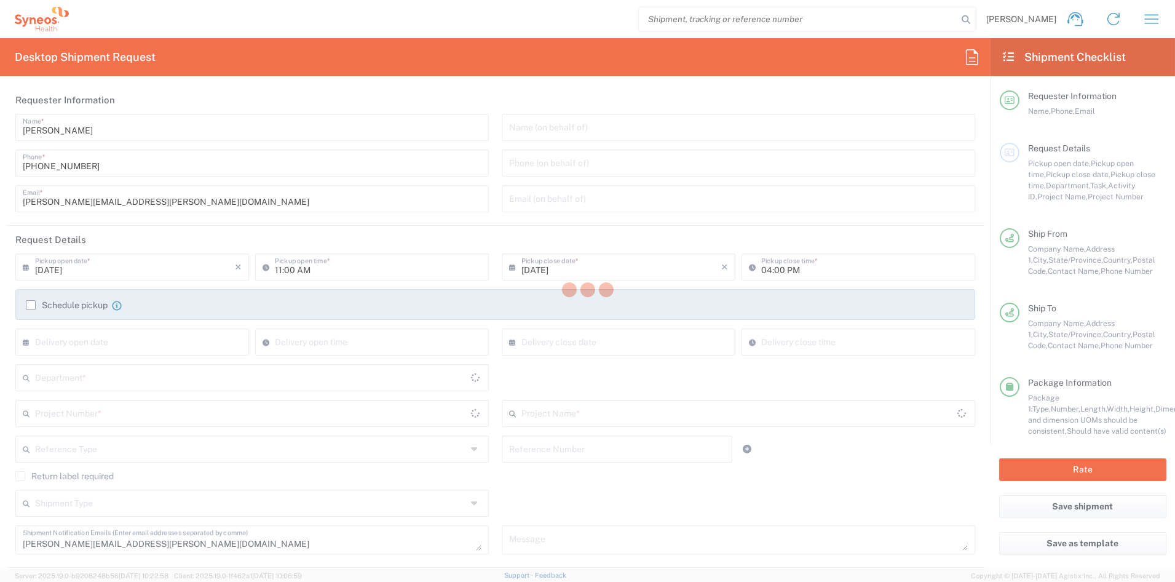
type input "[US_STATE]"
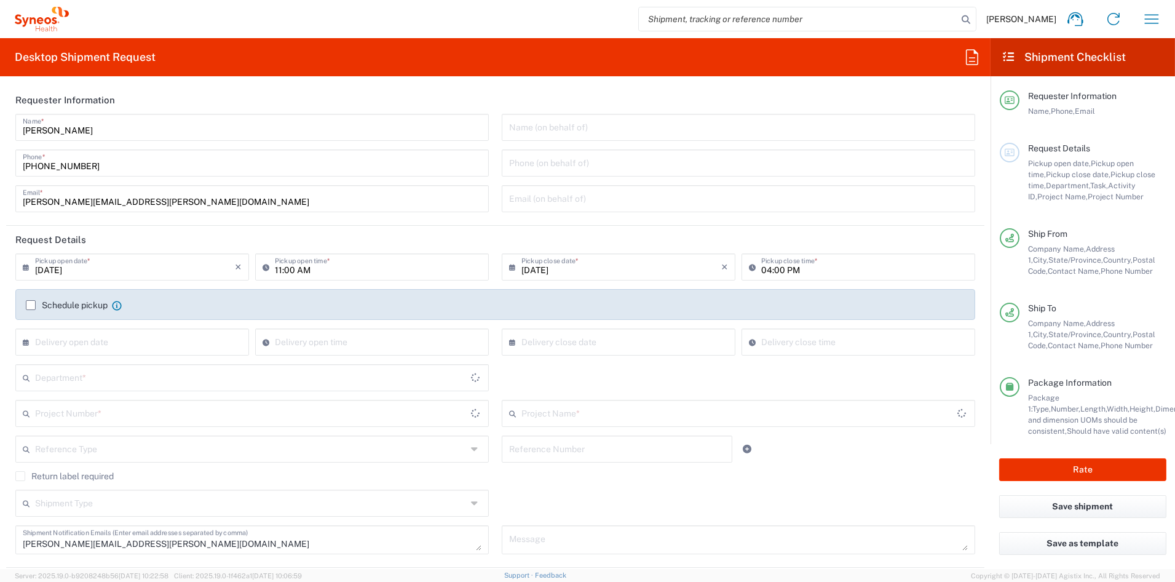
type input "Small Box"
type input "COMM.STUDO.IC.107070"
type input "Syneos.PATENG.23.107070"
type input "6156"
drag, startPoint x: 159, startPoint y: 538, endPoint x: -40, endPoint y: 537, distance: 199.3
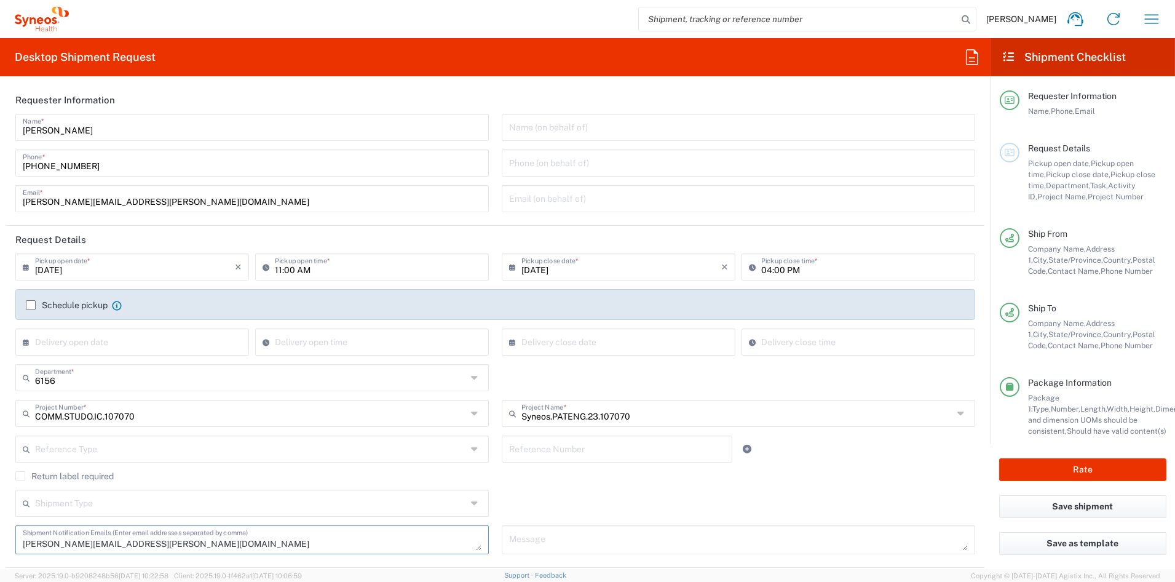
click at [0, 537] on html "[PERSON_NAME] Home Shipment estimator Shipment tracking Desktop shipment reques…" at bounding box center [587, 291] width 1175 height 582
drag, startPoint x: 160, startPoint y: 196, endPoint x: -51, endPoint y: 196, distance: 211.0
click at [0, 196] on html "[PERSON_NAME] Home Shipment estimator Shipment tracking Desktop shipment reques…" at bounding box center [587, 291] width 1175 height 582
paste input "[PERSON_NAME].[PERSON_NAME]"
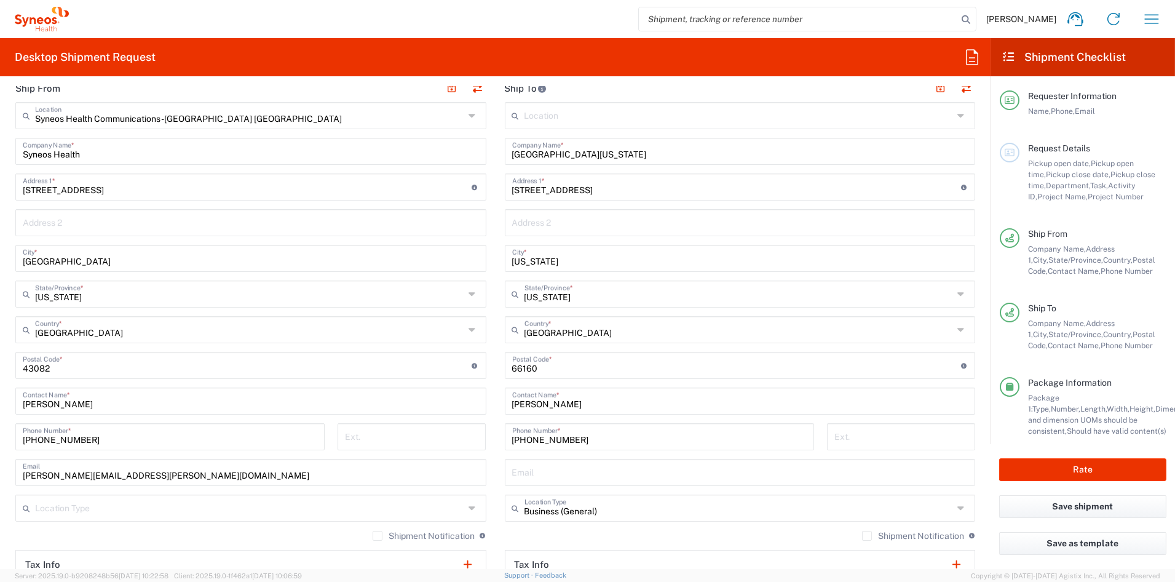
scroll to position [497, 0]
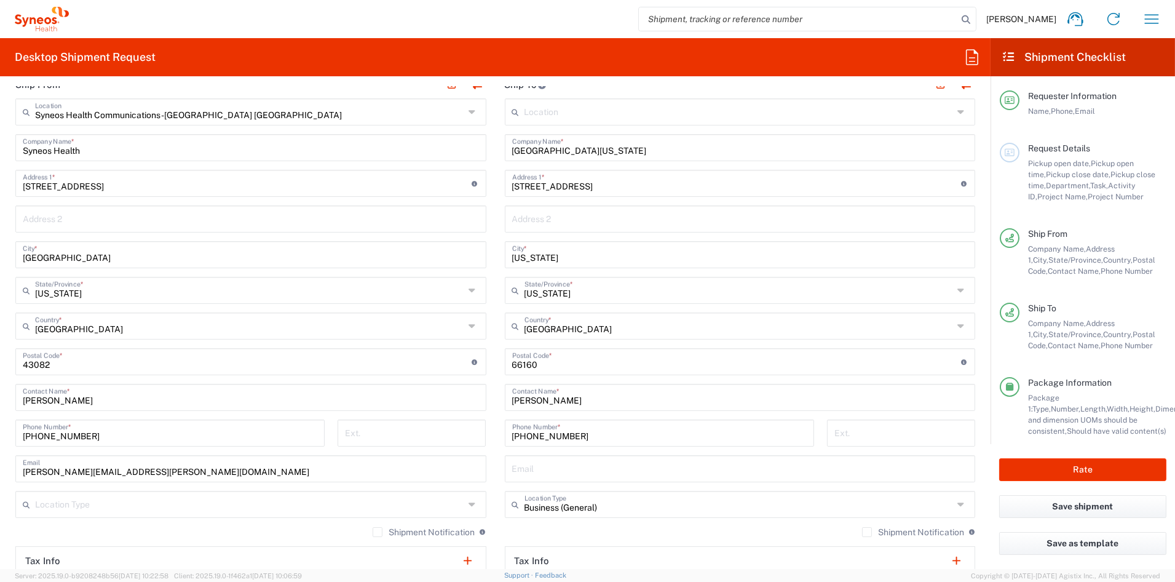
type input "[PERSON_NAME][EMAIL_ADDRESS][PERSON_NAME][DOMAIN_NAME]"
click at [555, 252] on input "[US_STATE]" at bounding box center [740, 254] width 456 height 22
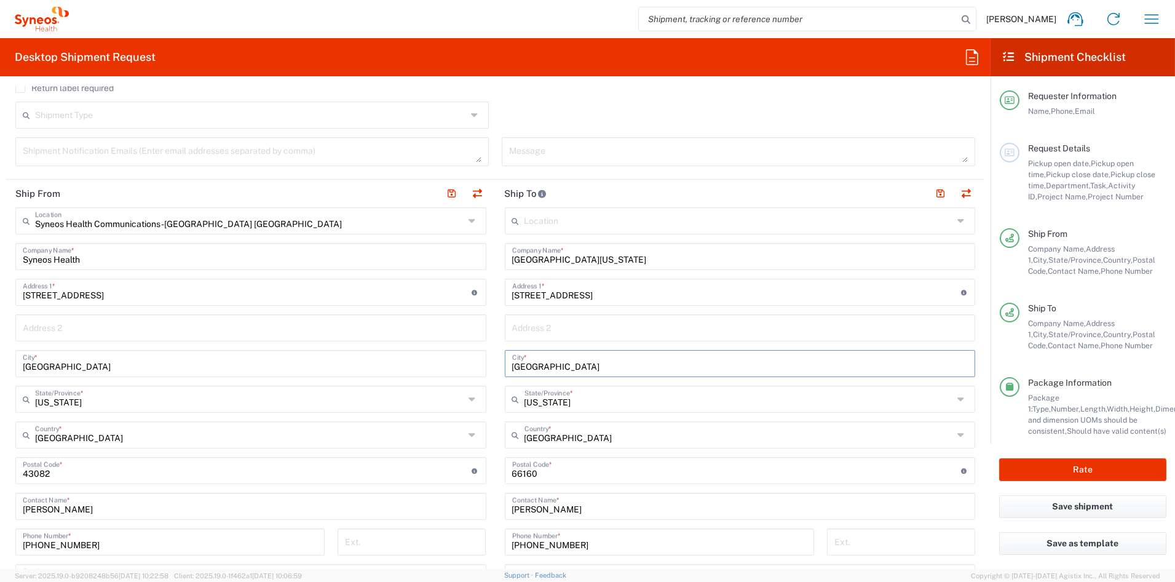
scroll to position [386, 0]
type input "[GEOGRAPHIC_DATA]"
drag, startPoint x: 936, startPoint y: 193, endPoint x: 932, endPoint y: 224, distance: 31.0
click at [936, 193] on button "button" at bounding box center [941, 195] width 17 height 17
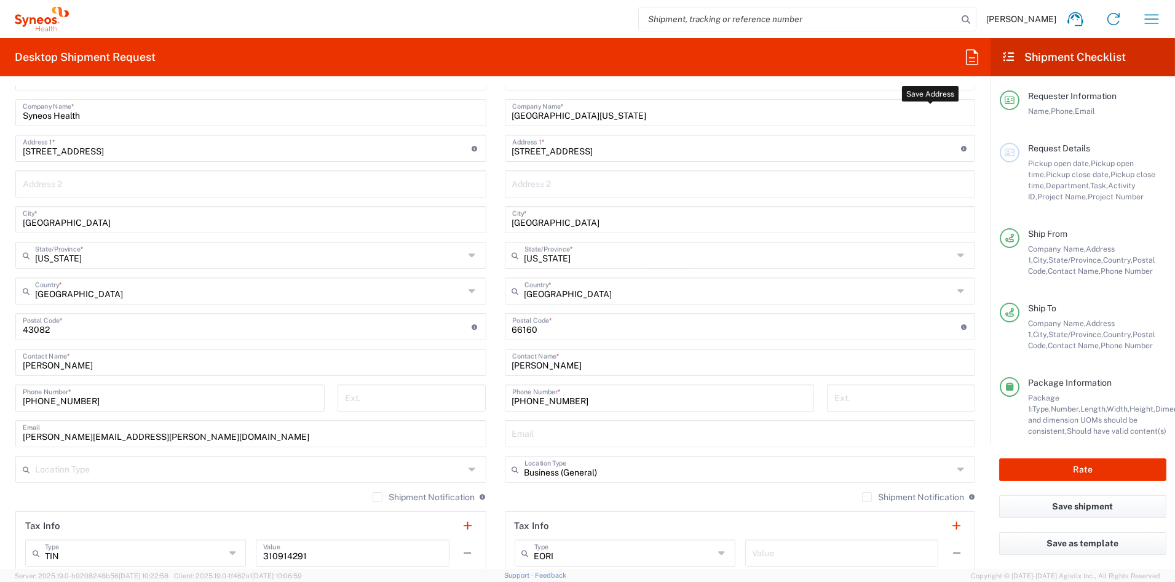
scroll to position [543, 0]
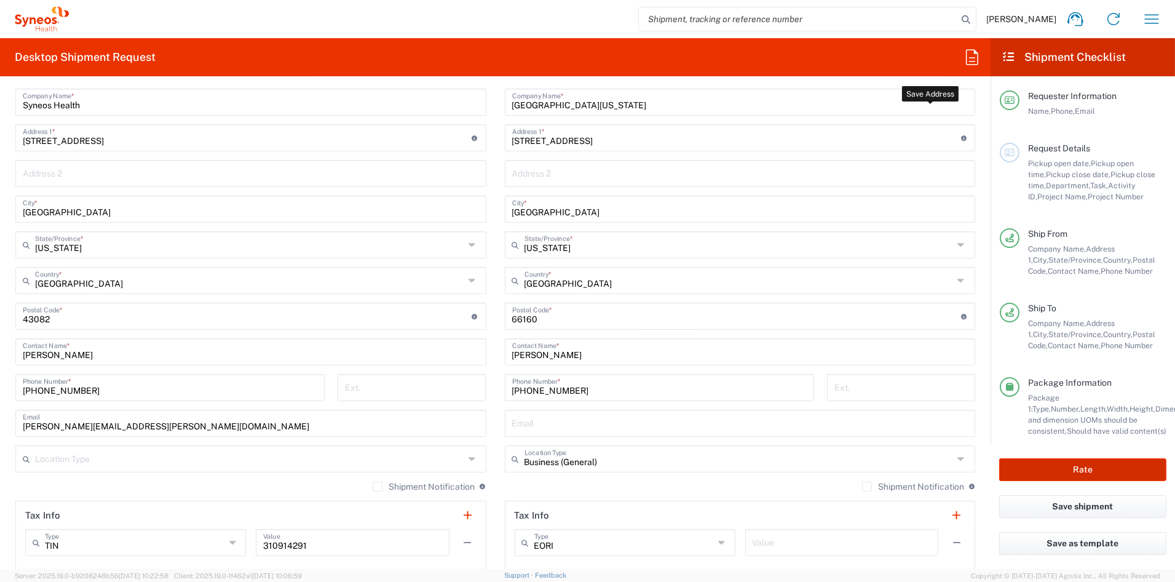
click at [1076, 466] on button "Rate" at bounding box center [1083, 469] width 167 height 23
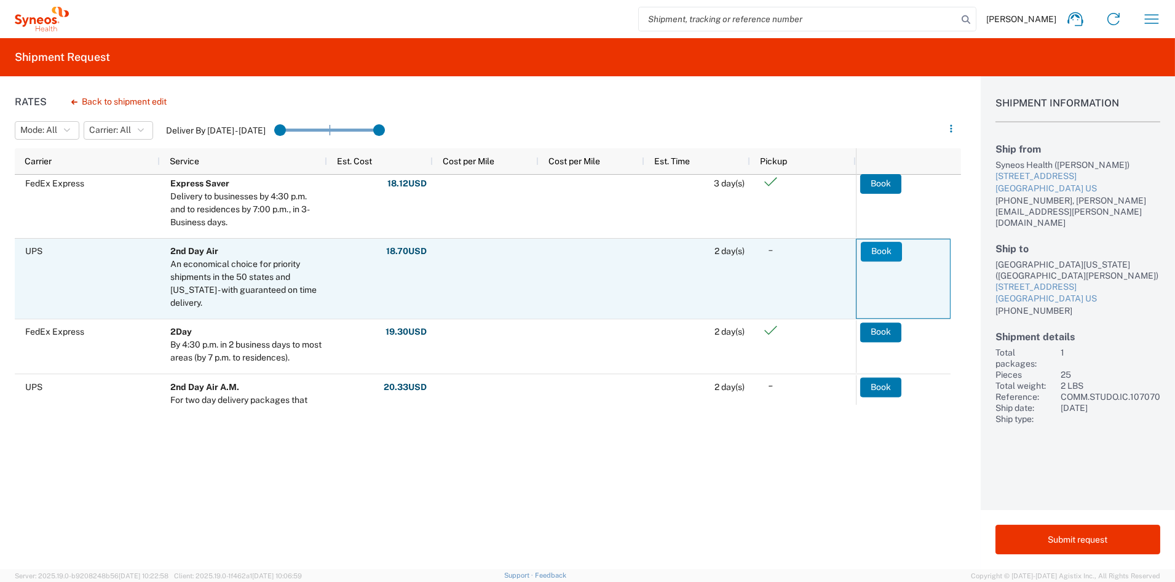
click at [884, 247] on button "Book" at bounding box center [881, 252] width 41 height 20
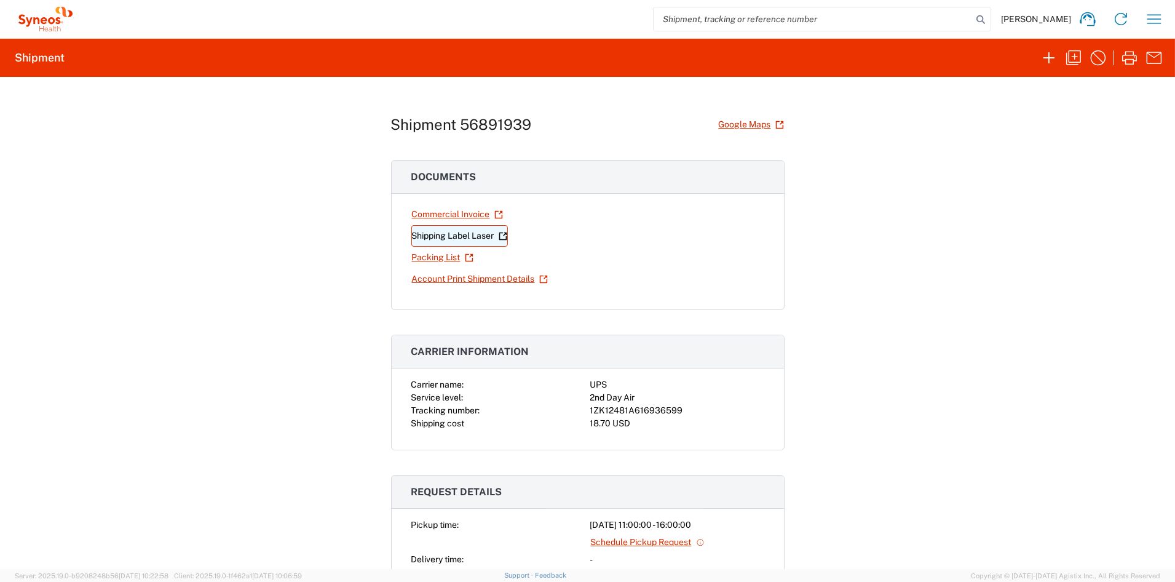
click at [453, 234] on link "Shipping Label Laser" at bounding box center [460, 236] width 97 height 22
